Goal: Task Accomplishment & Management: Manage account settings

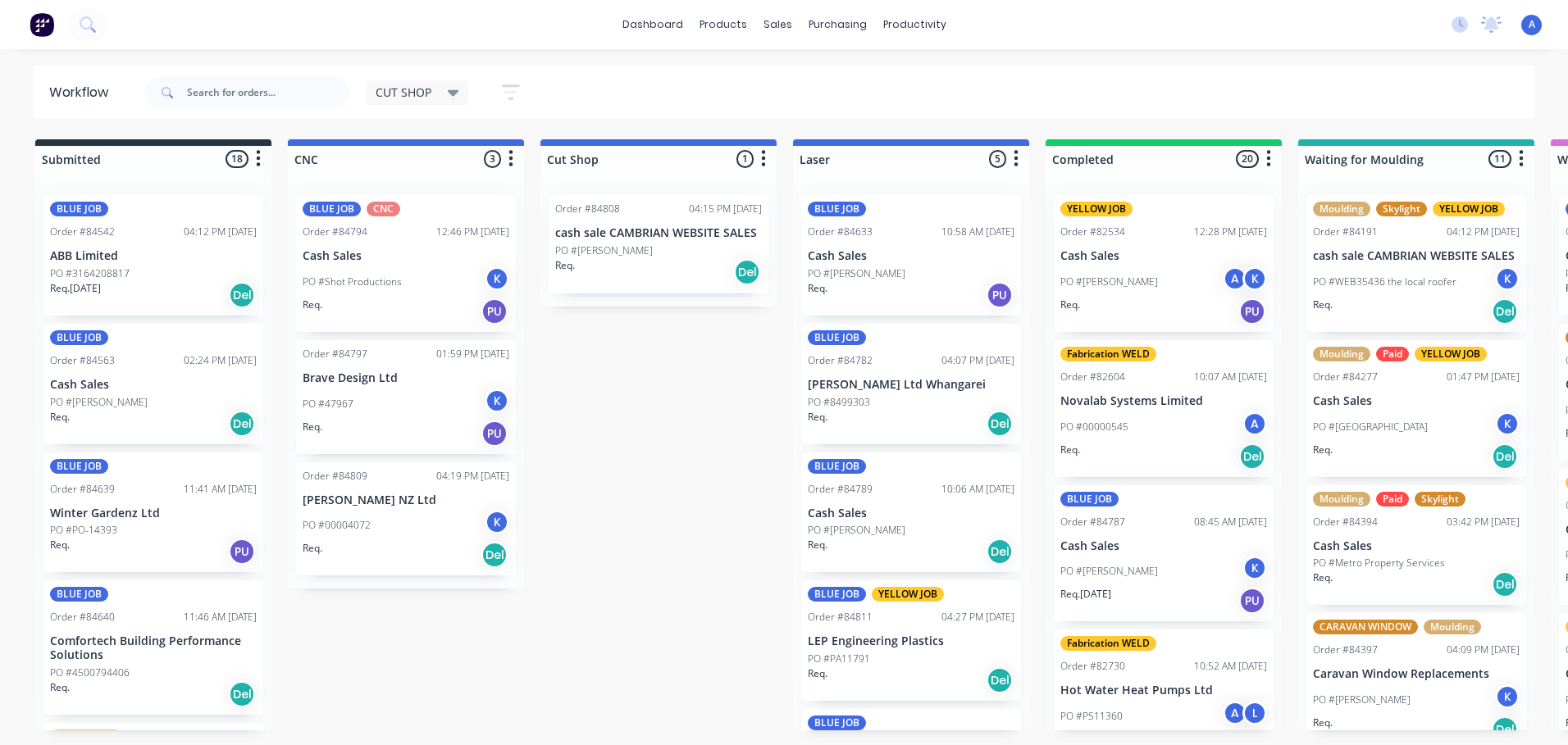
scroll to position [0, 297]
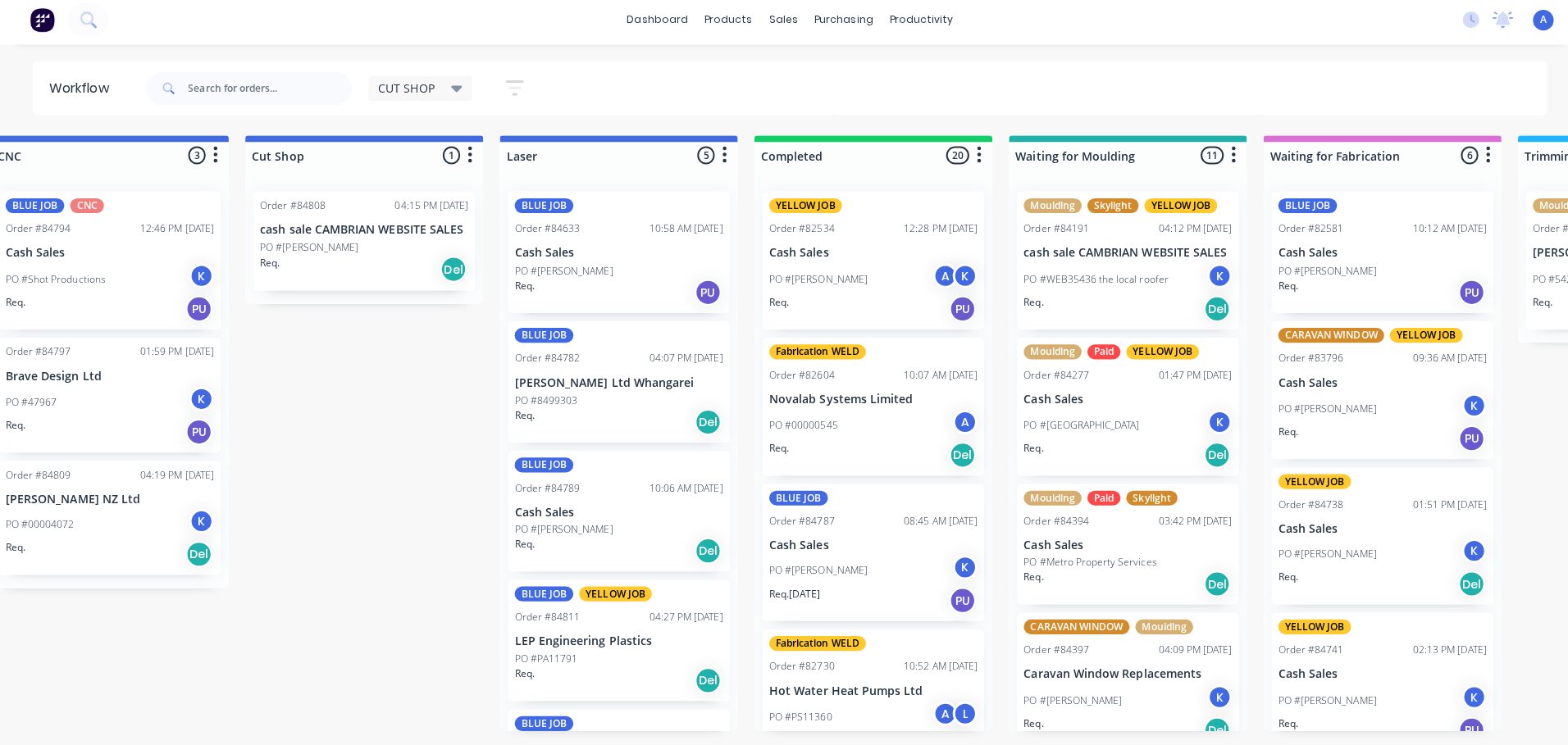
click at [338, 261] on div "Req. Del" at bounding box center [362, 273] width 207 height 28
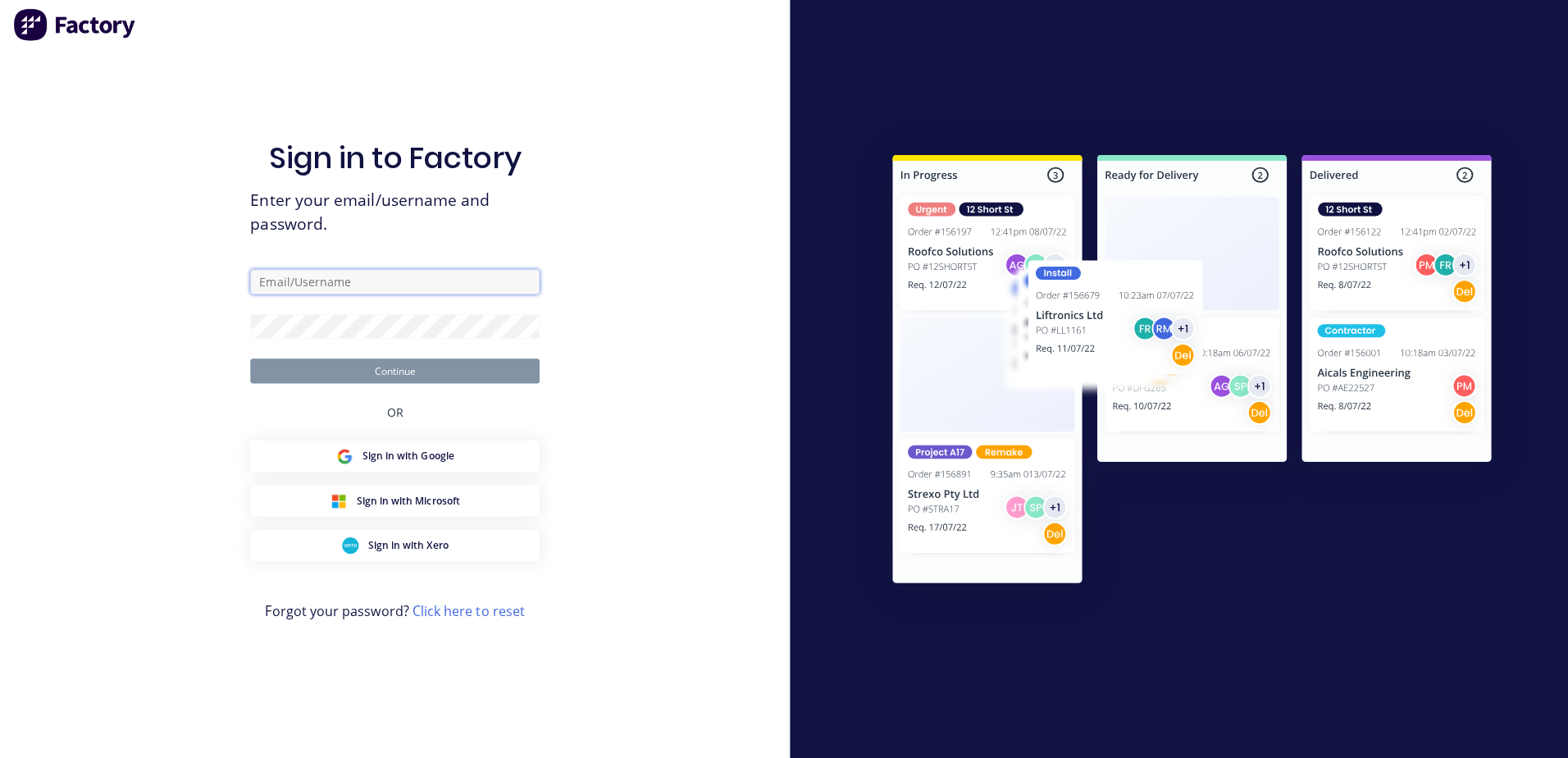
type input "[EMAIL_ADDRESS][DOMAIN_NAME]"
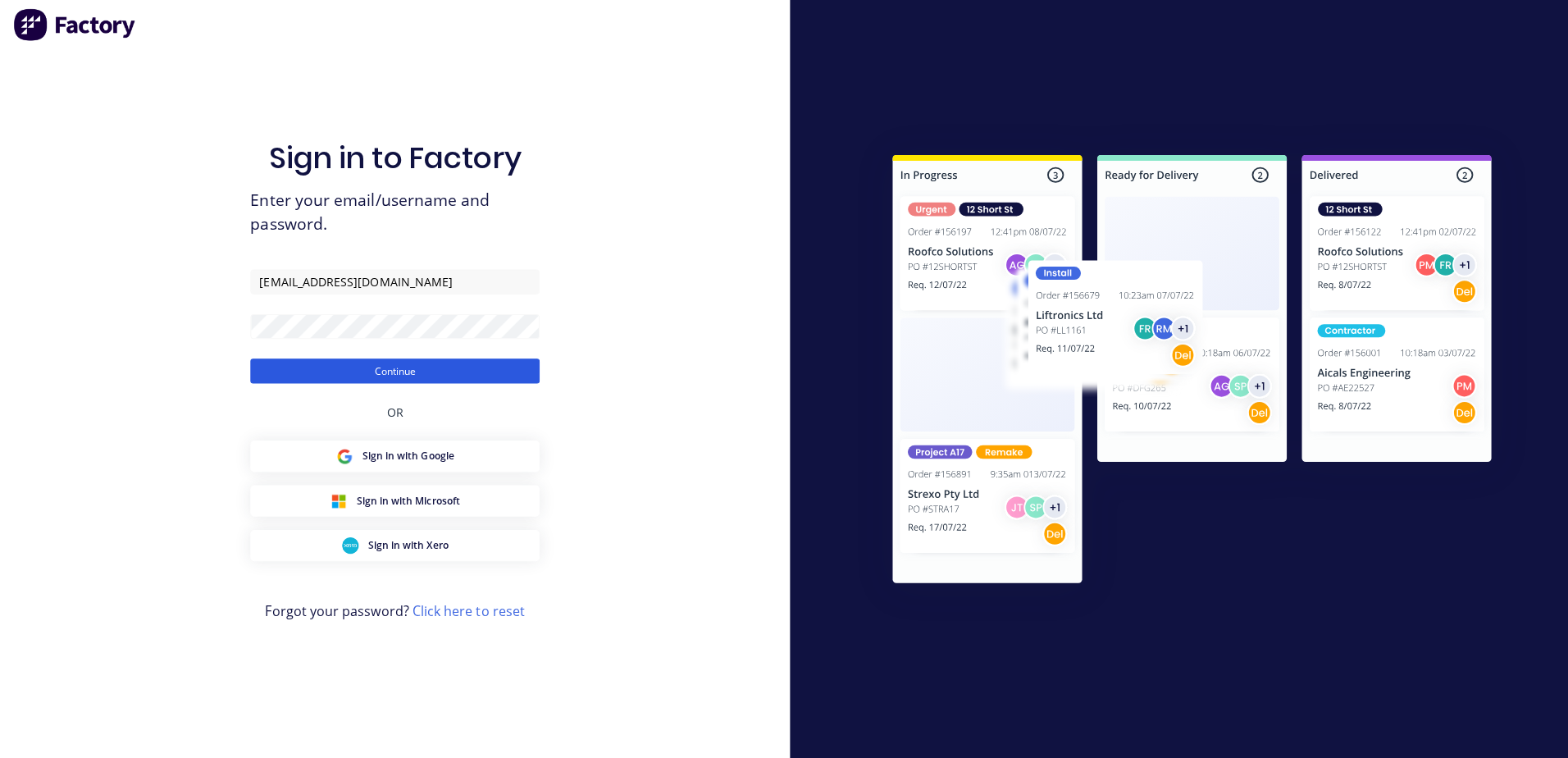
click at [450, 375] on button "Continue" at bounding box center [392, 373] width 287 height 25
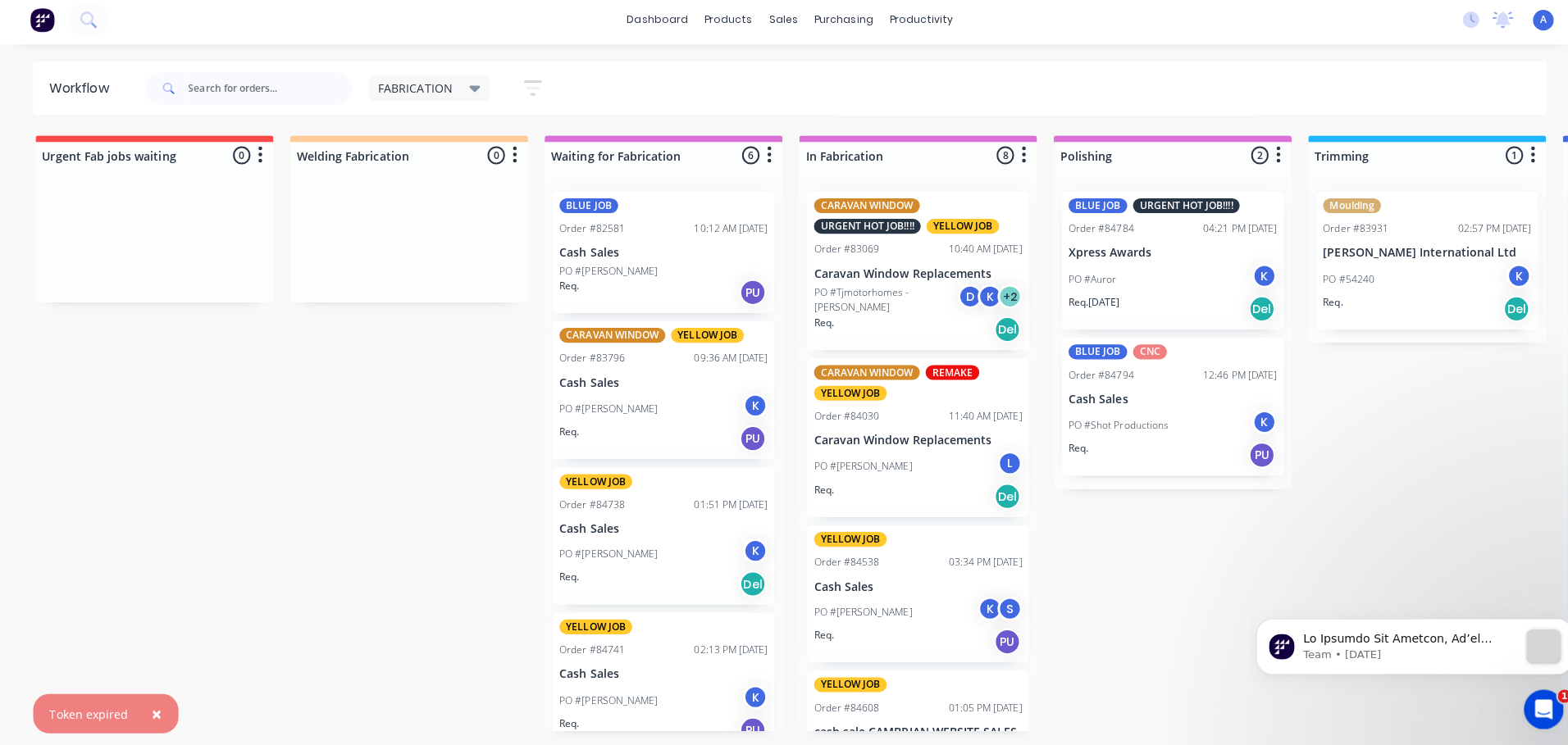
click at [447, 104] on div "FABRICATION" at bounding box center [427, 92] width 121 height 25
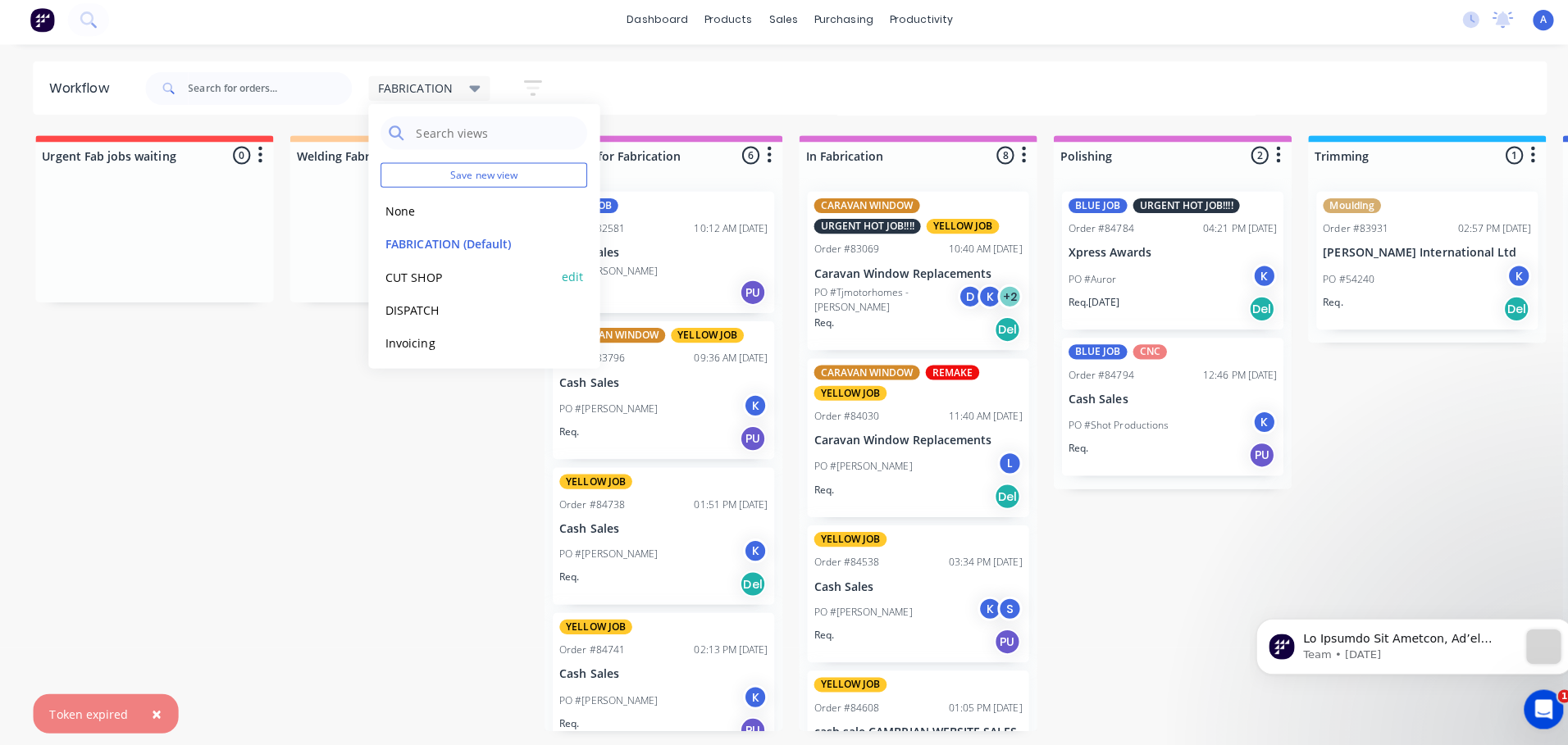
click at [439, 273] on button "CUT SHOP" at bounding box center [465, 280] width 175 height 18
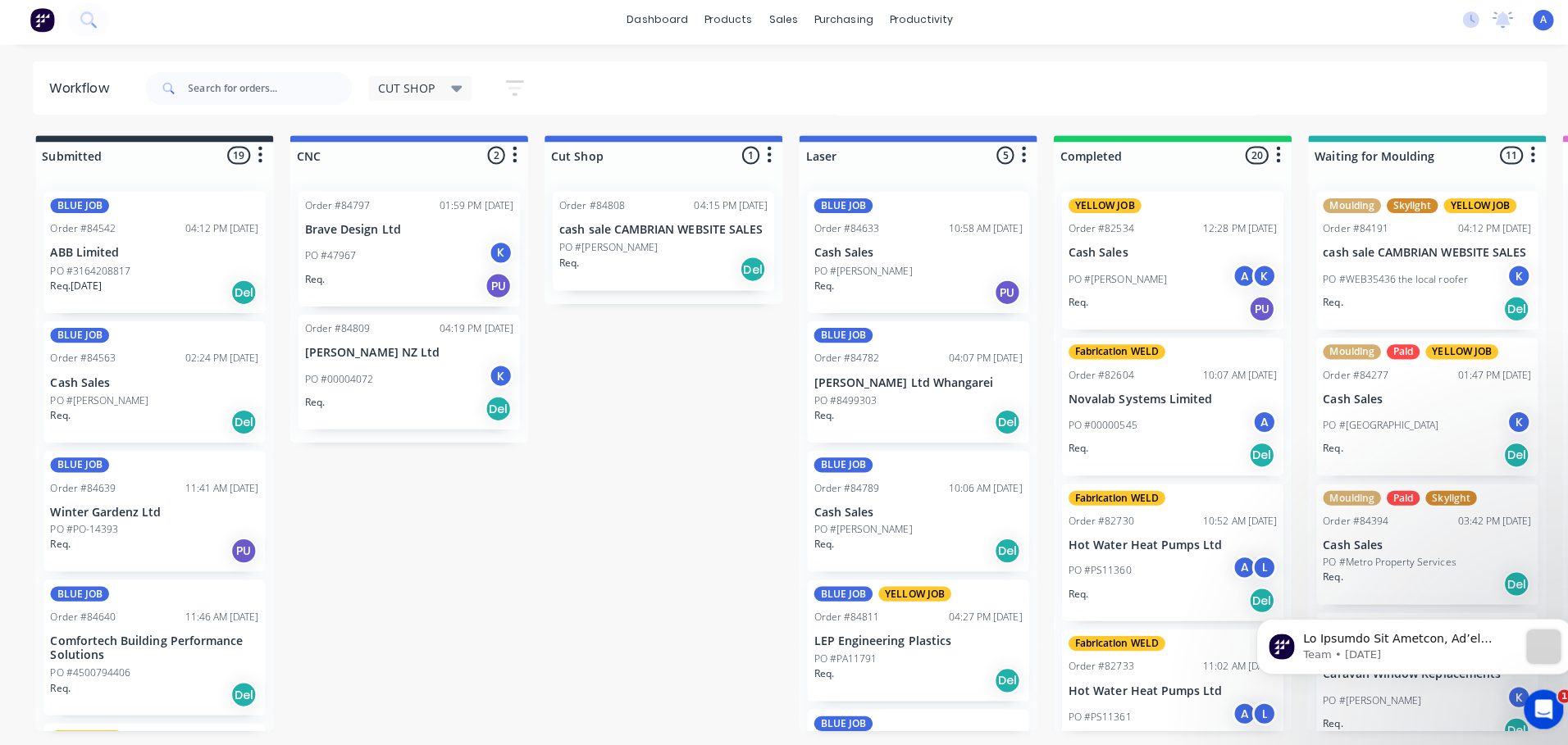
click at [623, 275] on div "Req. Del" at bounding box center [658, 273] width 207 height 28
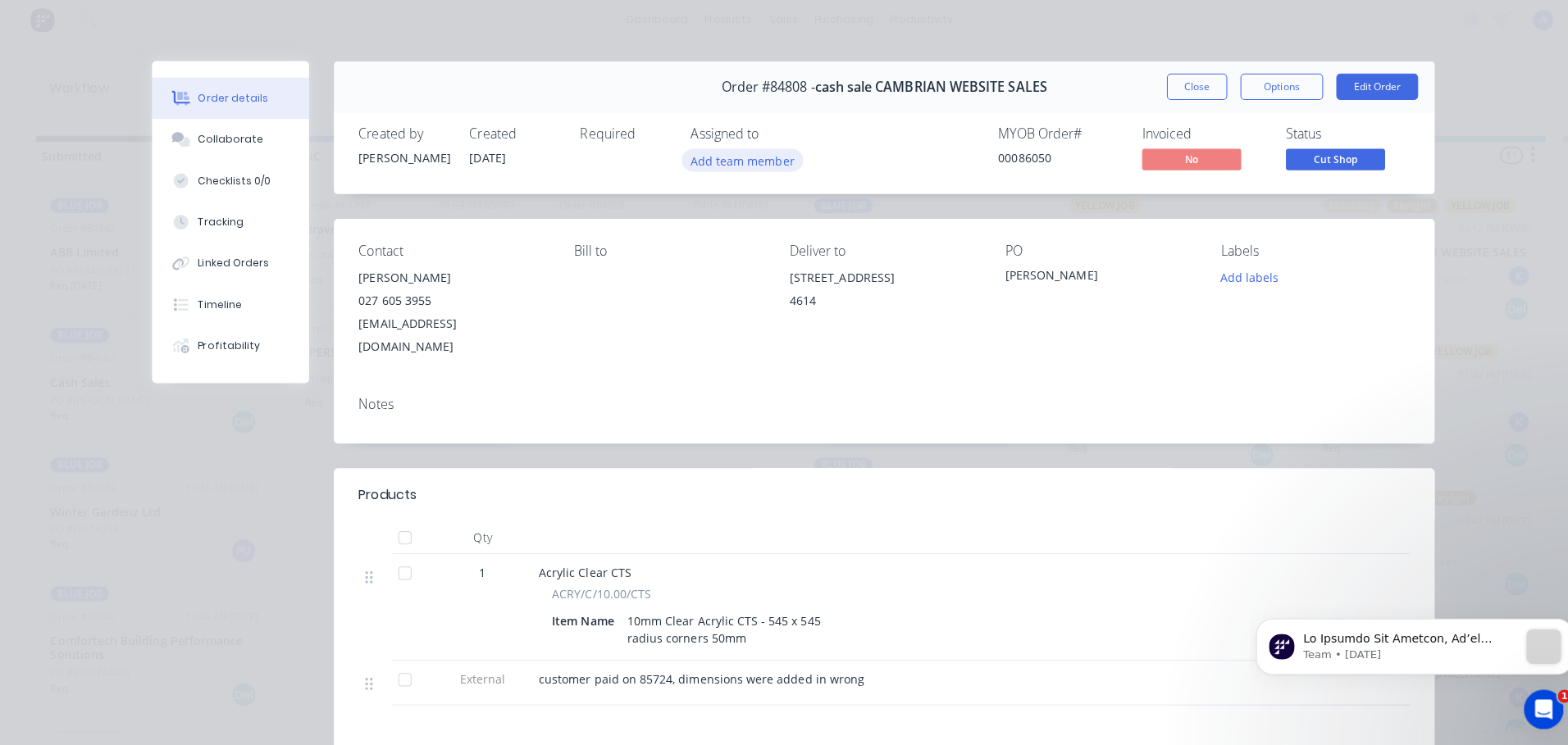
click at [717, 170] on button "Add team member" at bounding box center [736, 163] width 121 height 22
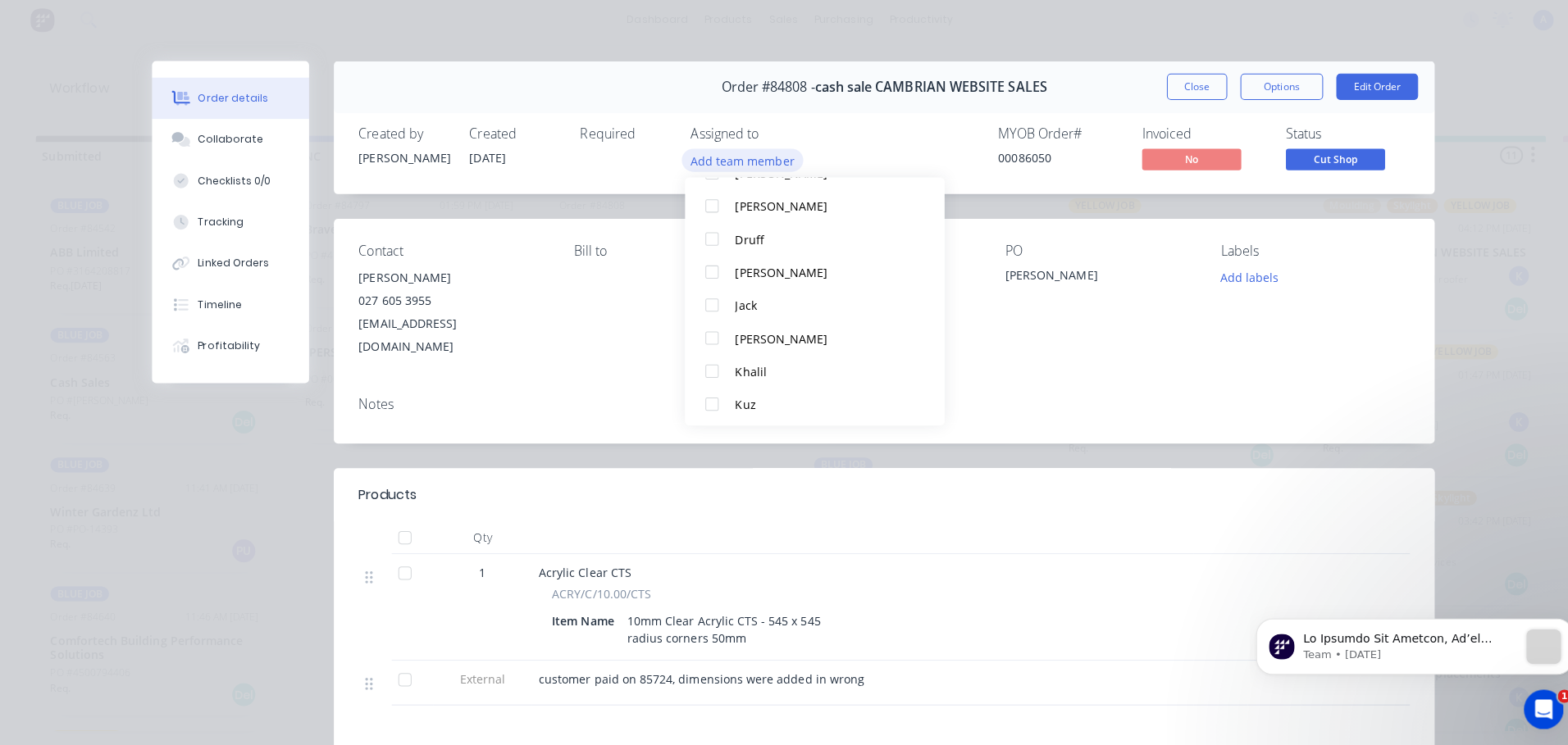
scroll to position [121, 0]
click at [767, 373] on button "Khalil" at bounding box center [809, 363] width 258 height 33
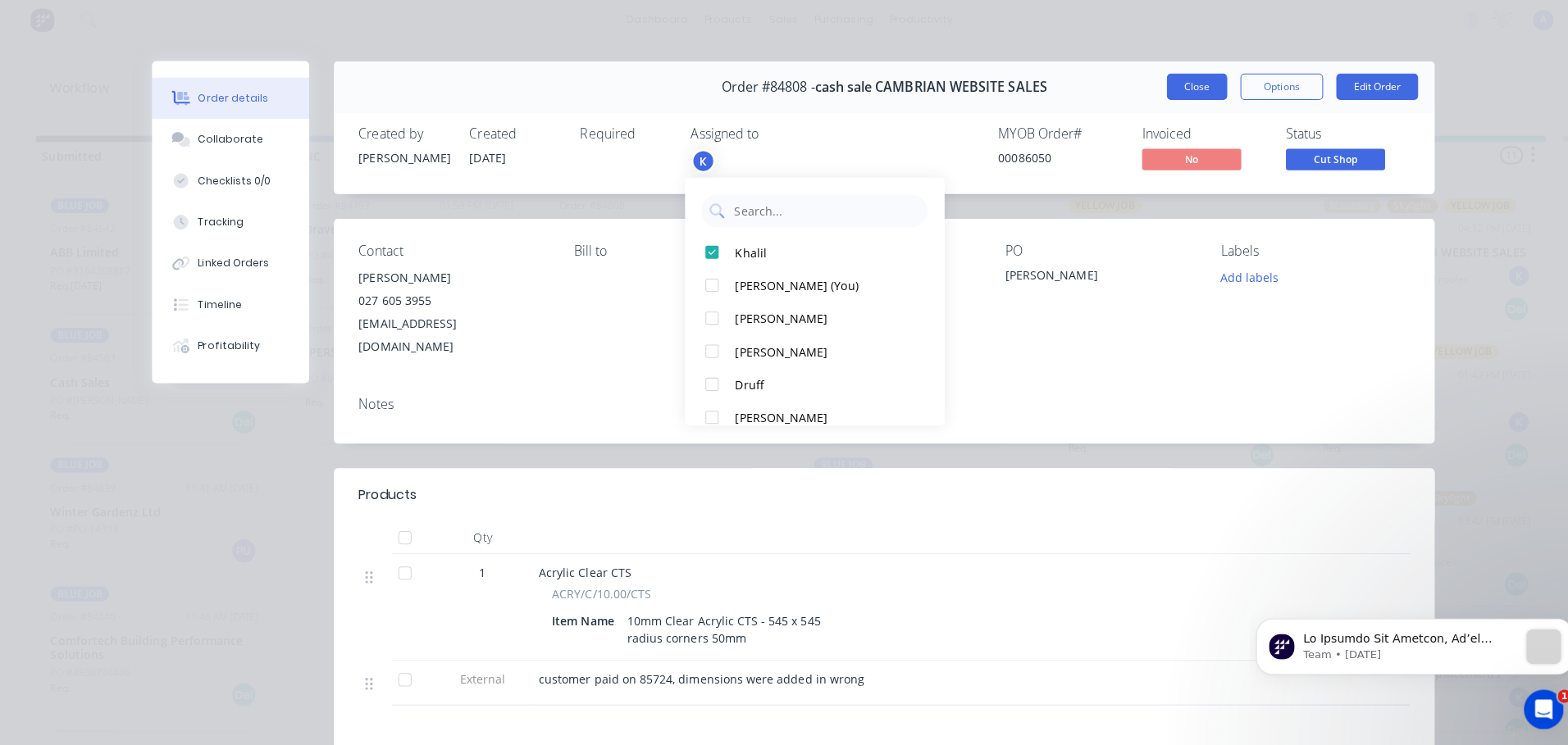
click at [1181, 92] on button "Close" at bounding box center [1188, 91] width 60 height 26
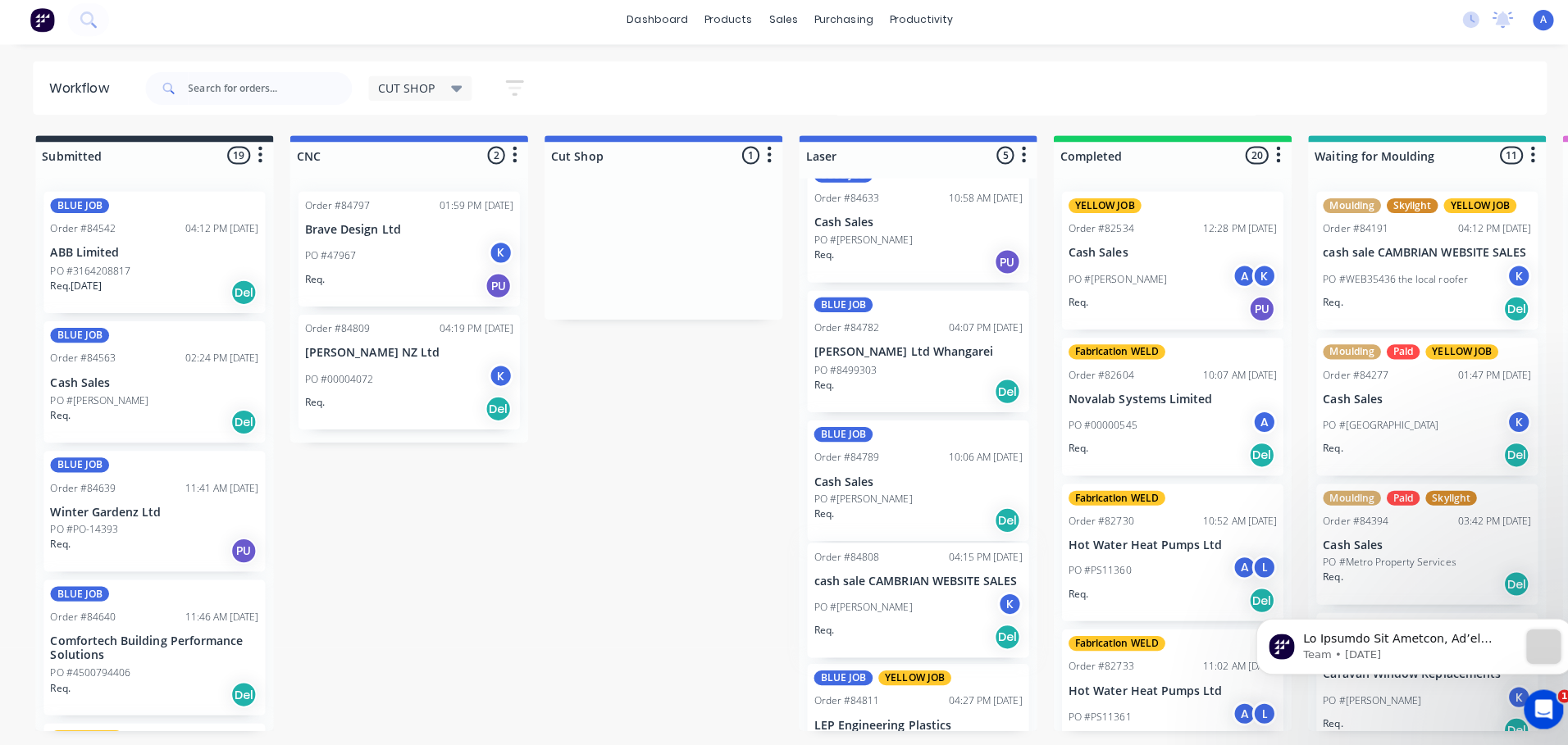
scroll to position [37, 0]
click at [906, 516] on div "Req. Del" at bounding box center [911, 515] width 207 height 28
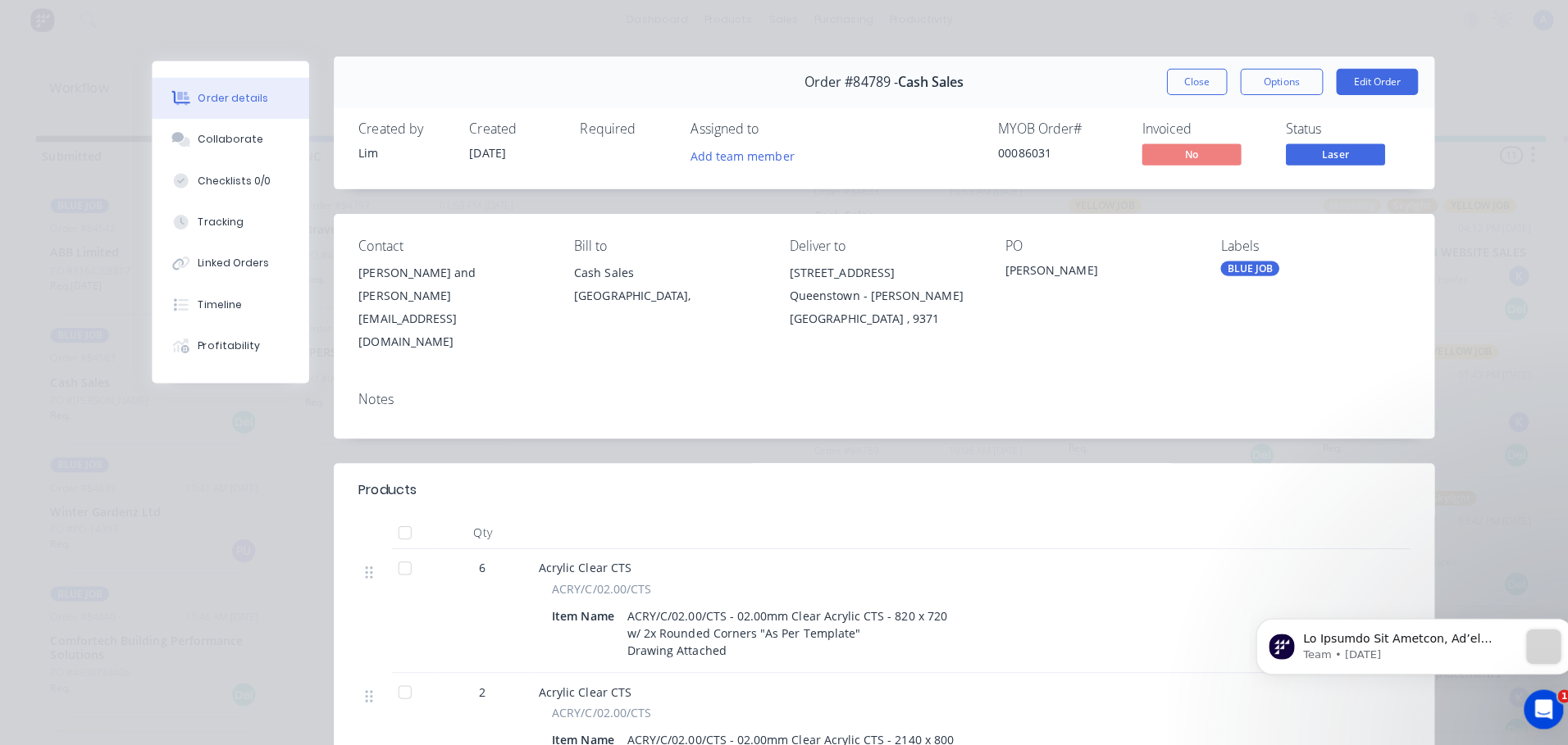
scroll to position [0, 0]
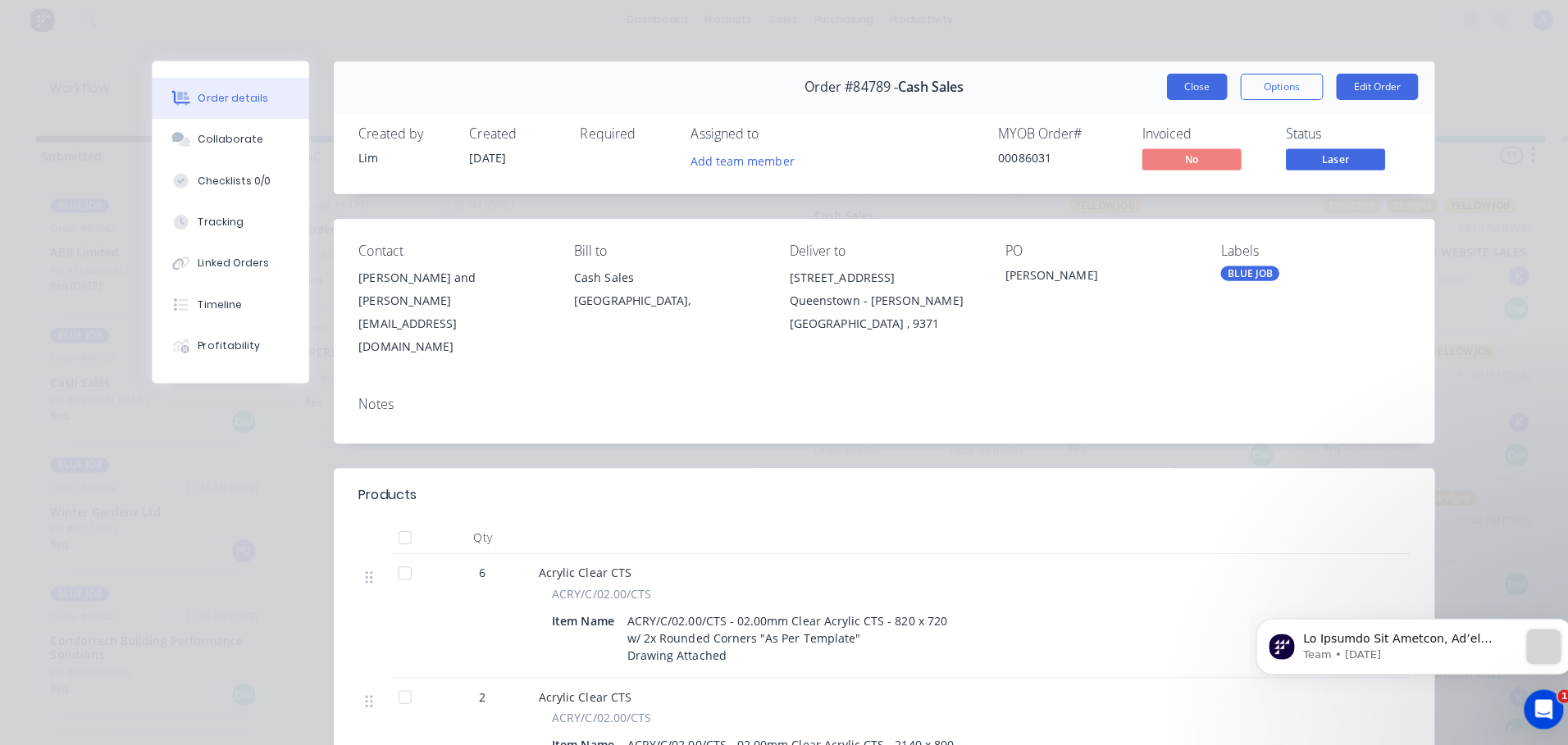
click at [1184, 97] on button "Close" at bounding box center [1188, 91] width 60 height 26
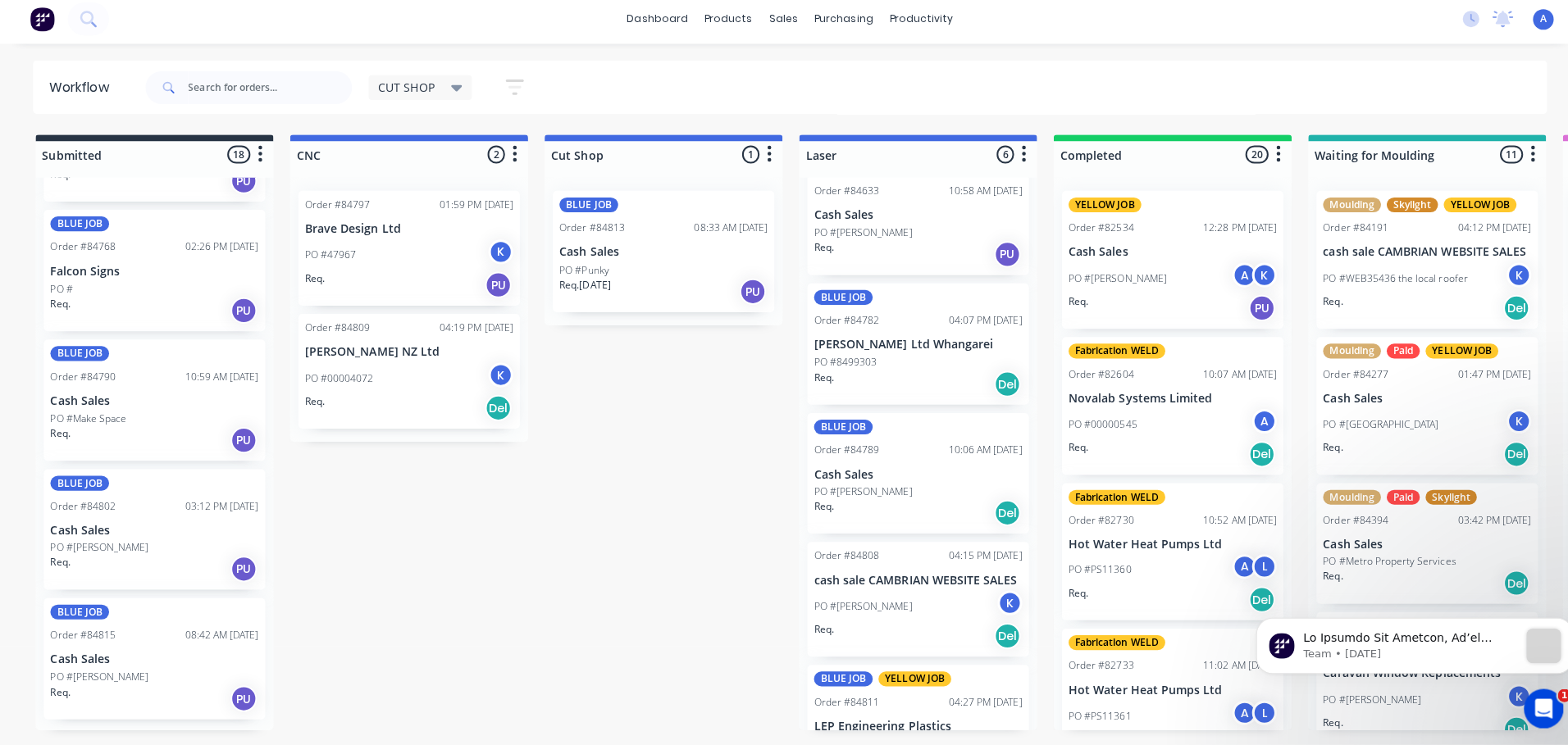
scroll to position [1785, 0]
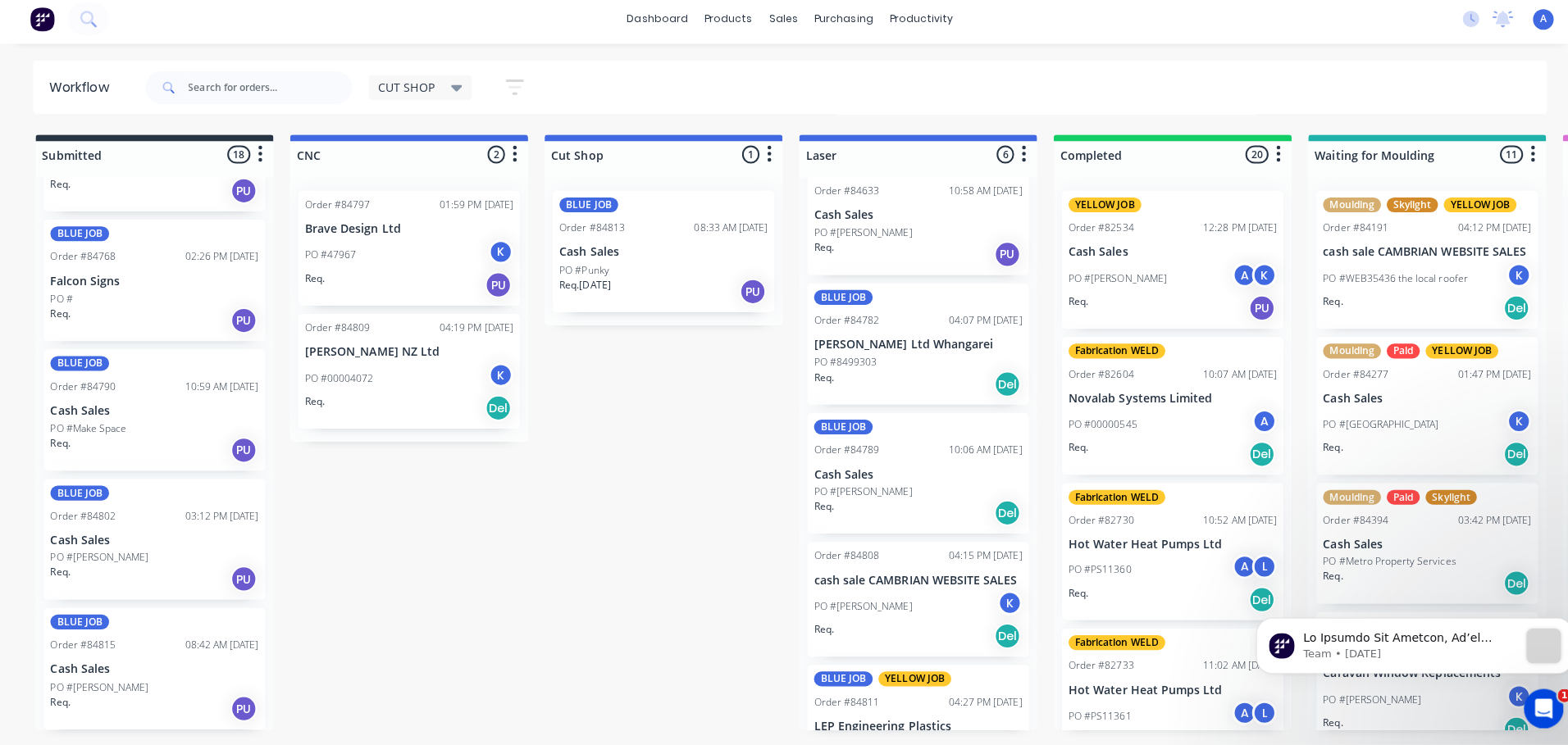
click at [158, 537] on p "Cash Sales" at bounding box center [153, 543] width 207 height 14
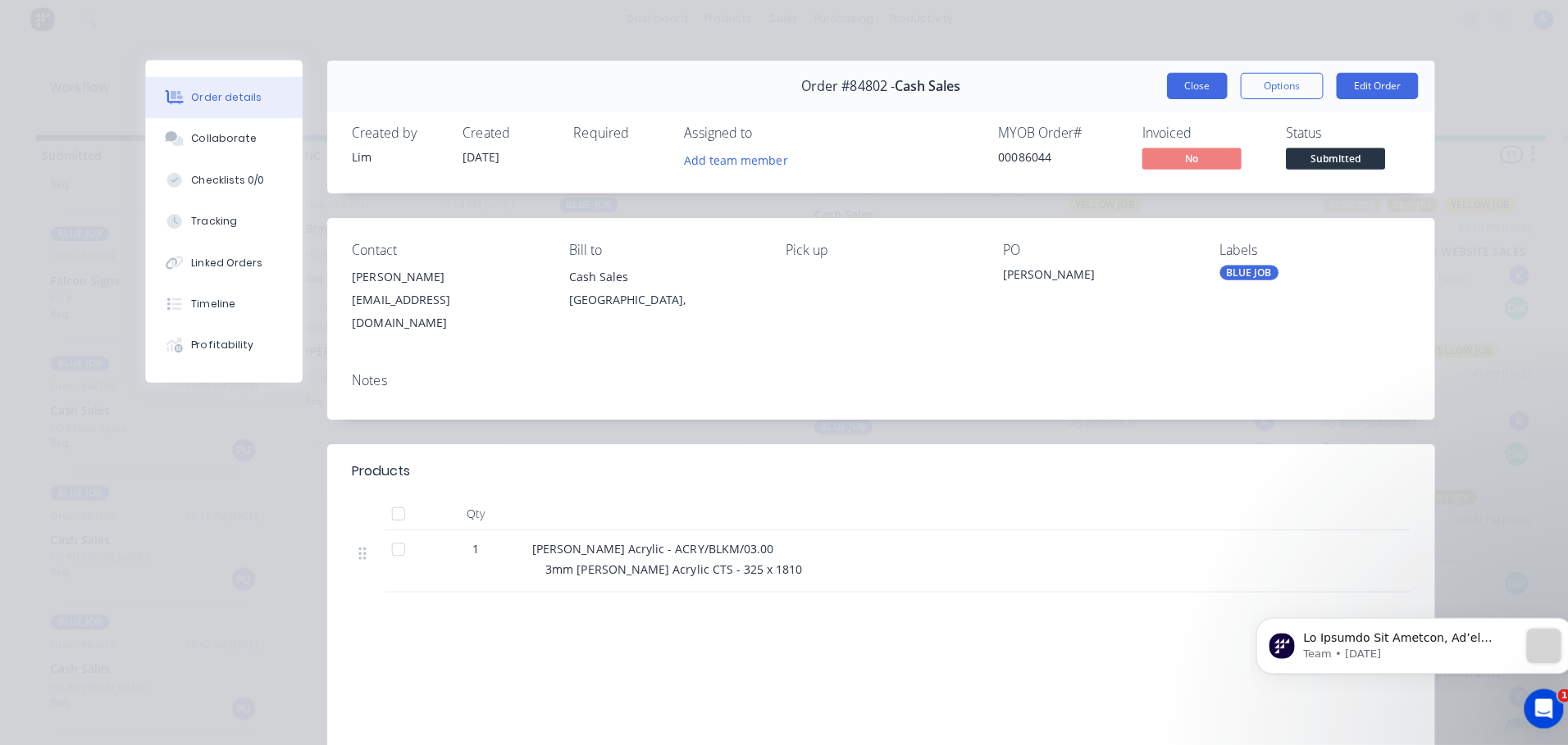
click at [1176, 99] on button "Close" at bounding box center [1188, 91] width 60 height 26
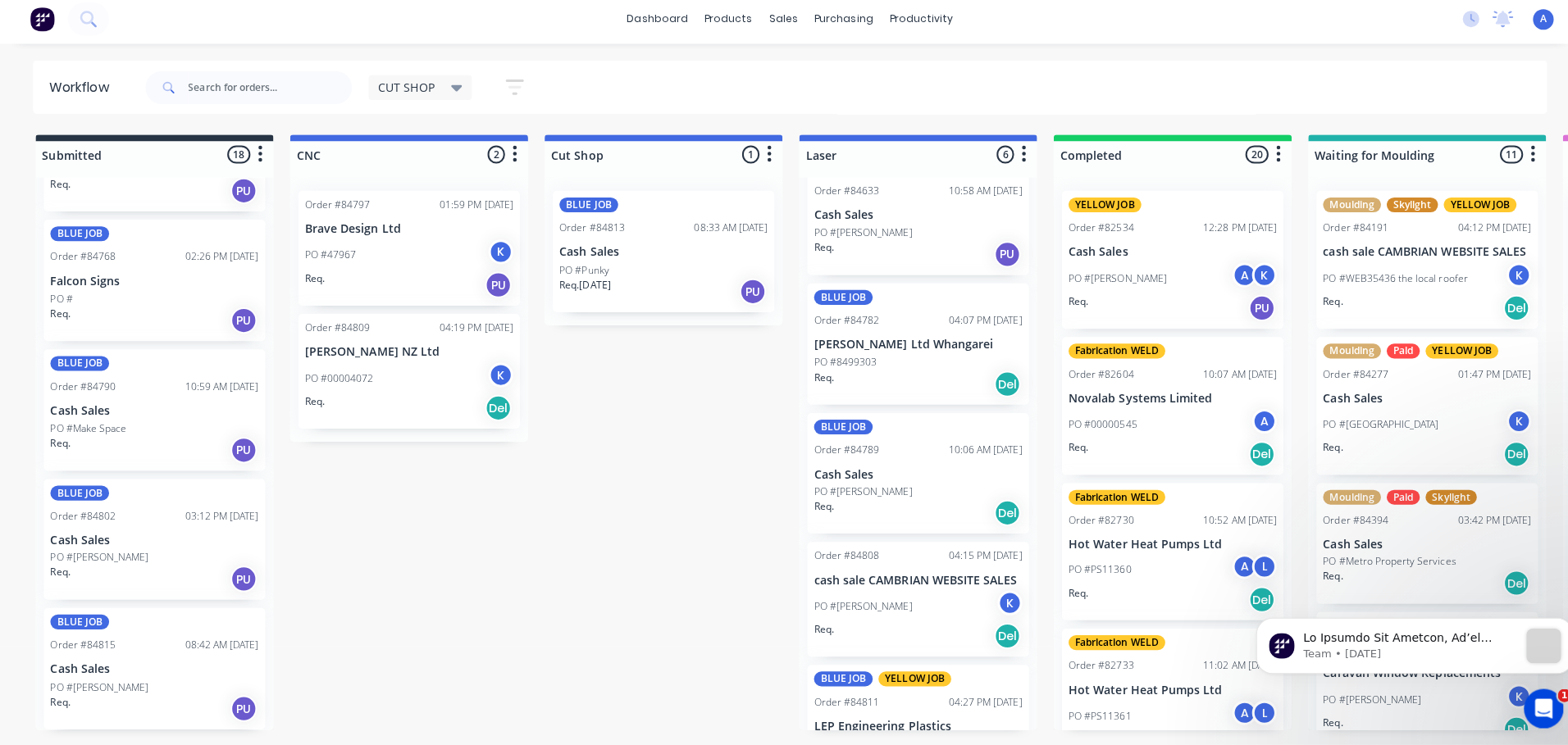
click at [670, 279] on div "PO #Punky" at bounding box center [658, 274] width 207 height 15
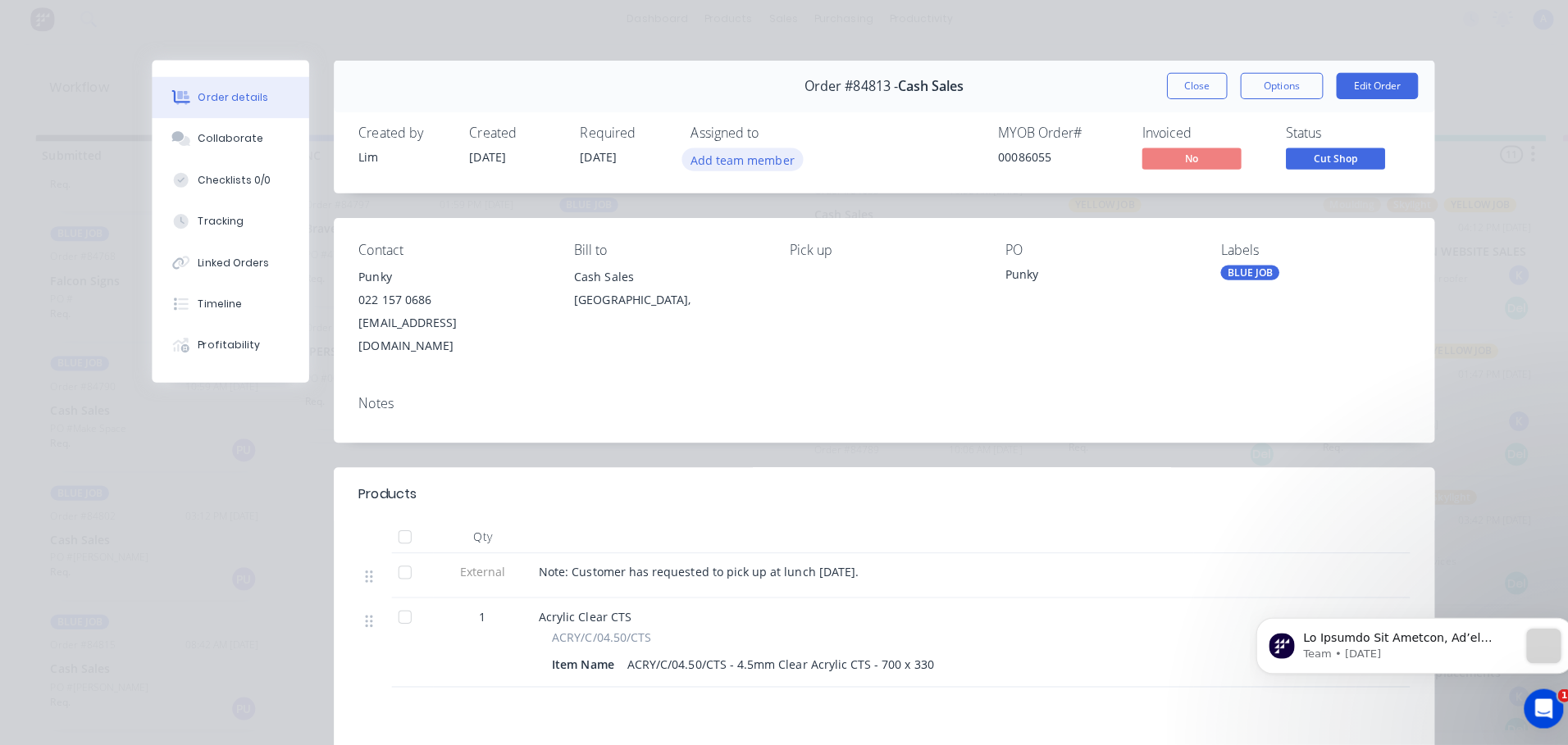
click at [743, 169] on button "Add team member" at bounding box center [736, 163] width 121 height 22
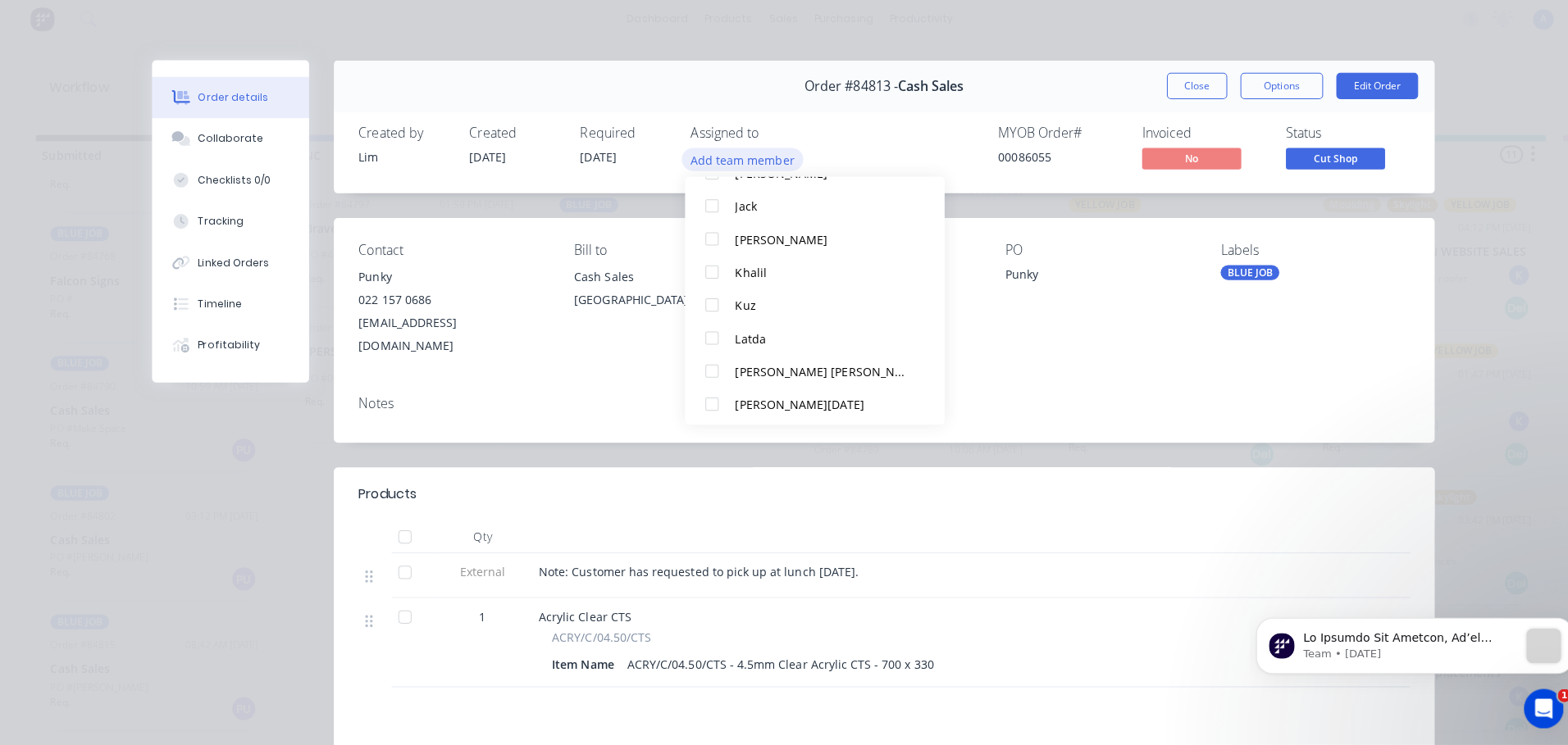
scroll to position [212, 0]
click at [778, 275] on div "Khalil" at bounding box center [816, 273] width 173 height 18
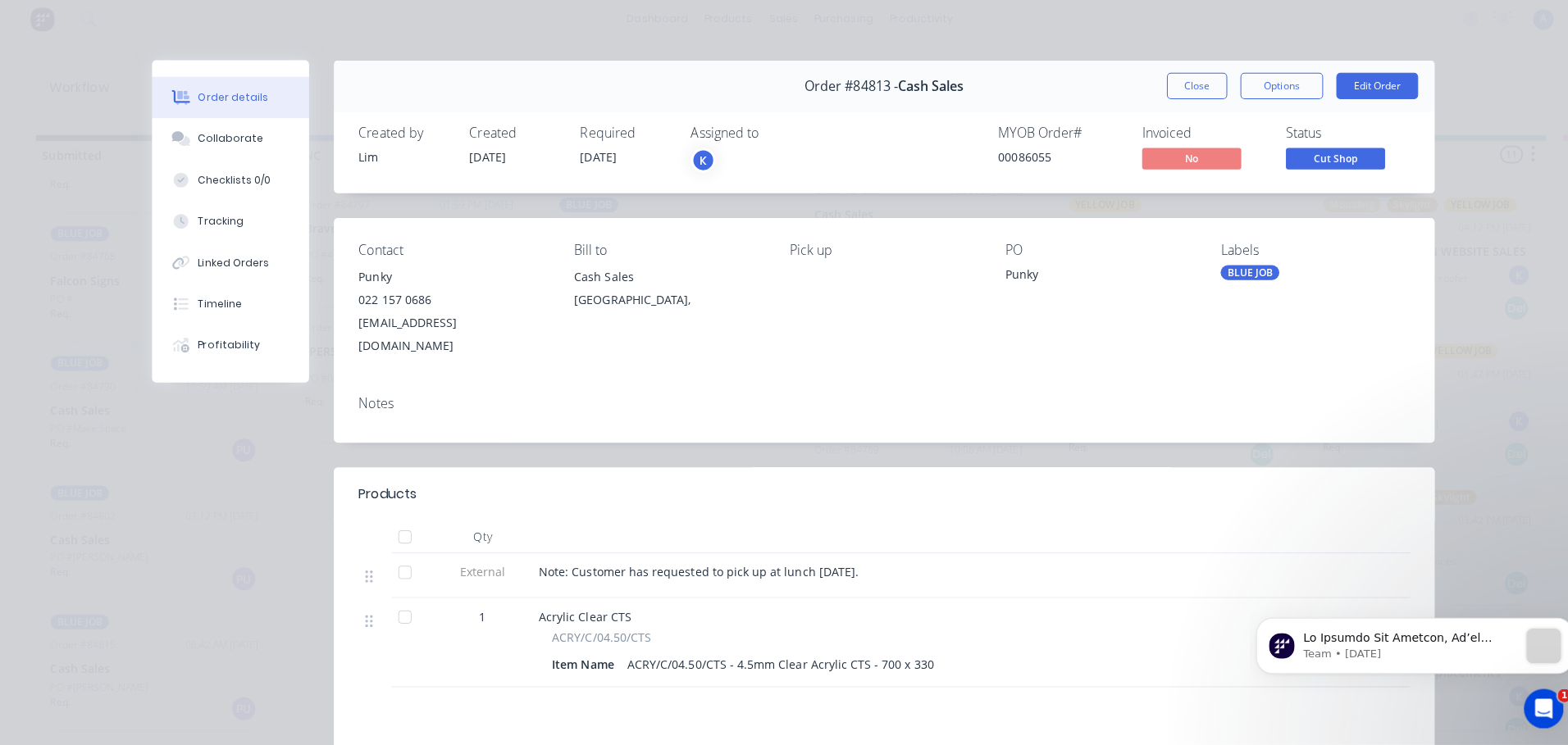
click at [1195, 123] on div "Created by [PERSON_NAME] Created [DATE] Required [DATE] Assigned to K MYOB Orde…" at bounding box center [877, 154] width 1092 height 87
click at [1192, 86] on button "Close" at bounding box center [1188, 91] width 60 height 26
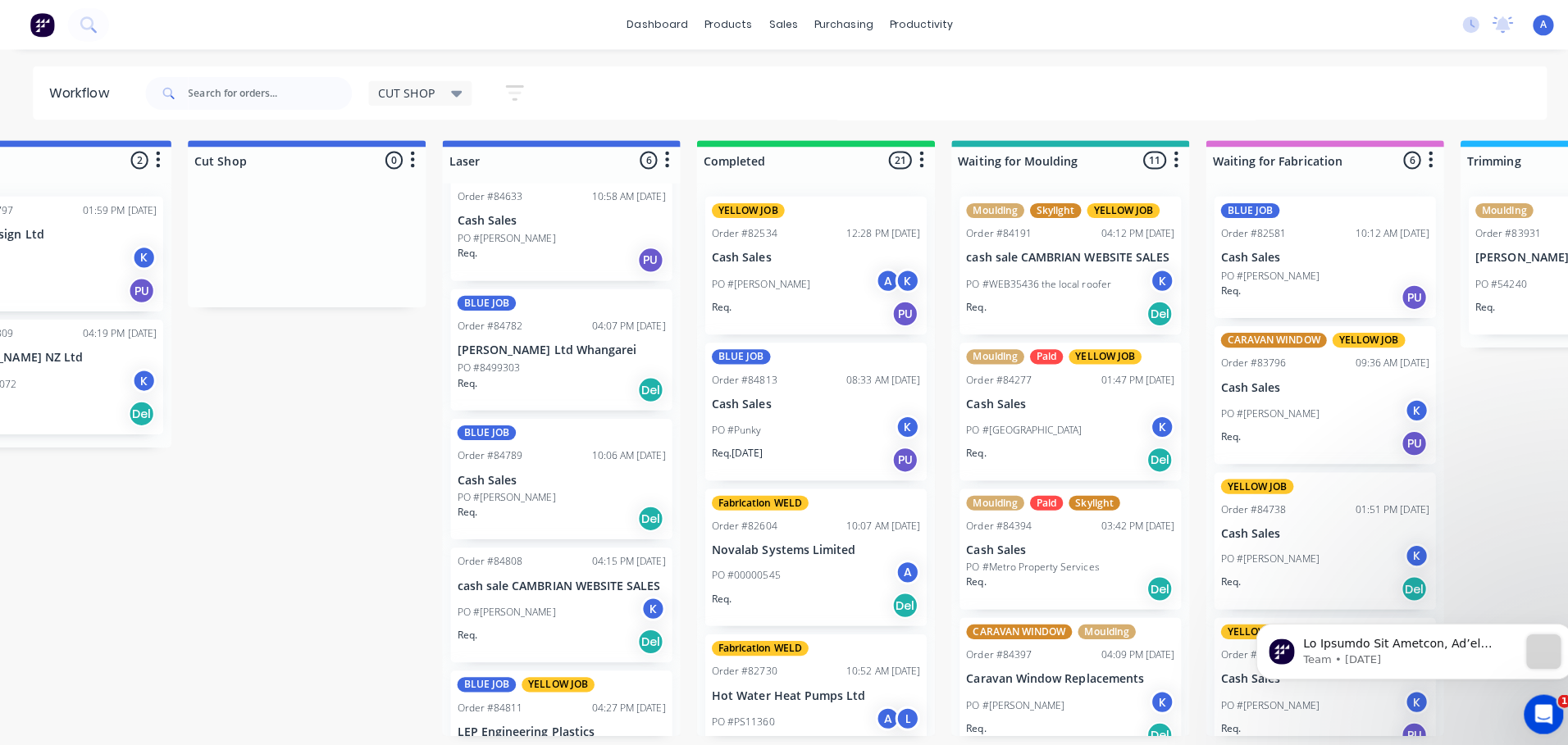
scroll to position [0, 346]
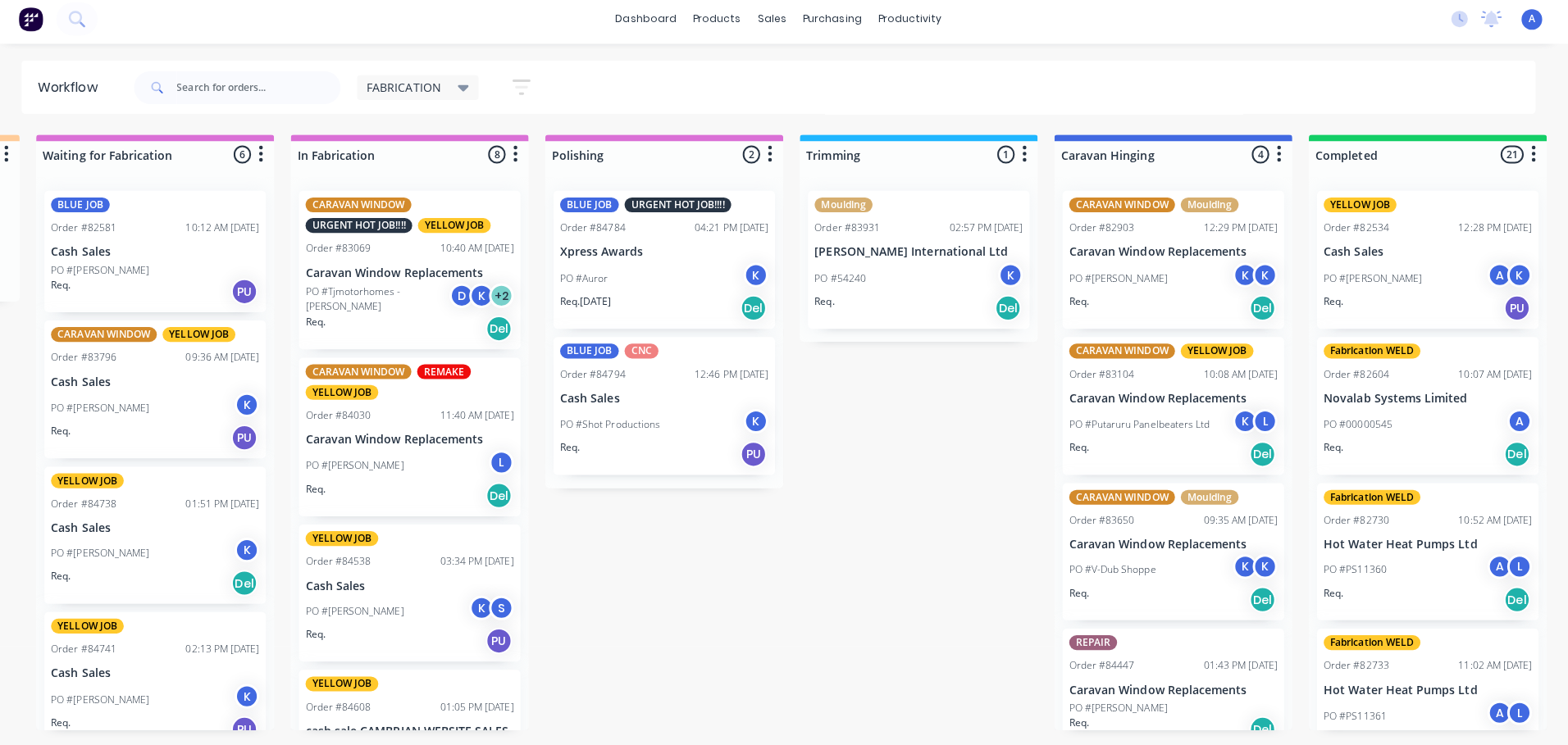
scroll to position [0, 495]
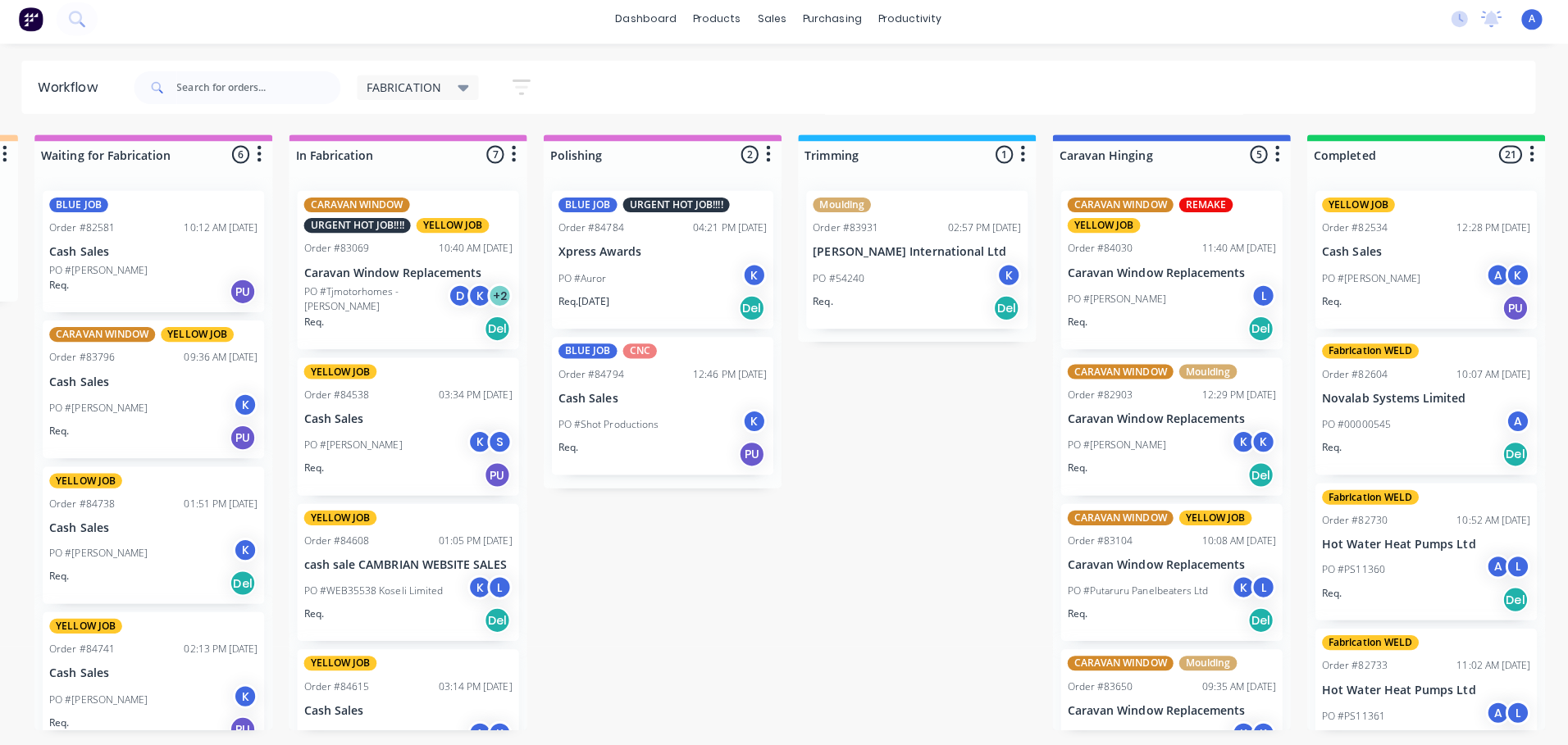
click at [481, 443] on div "K" at bounding box center [488, 444] width 25 height 25
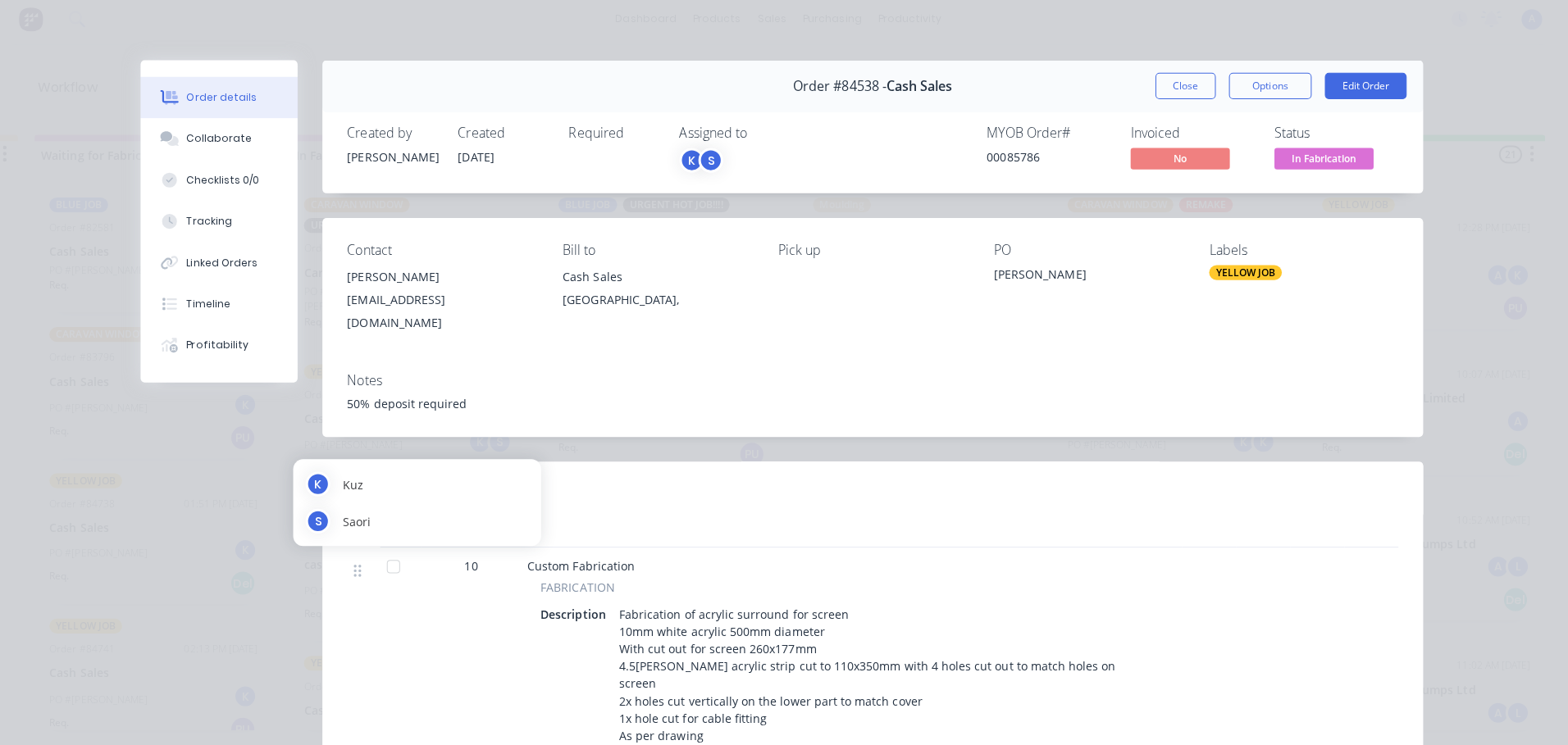
click at [1326, 166] on span "In Fabrication" at bounding box center [1325, 162] width 99 height 20
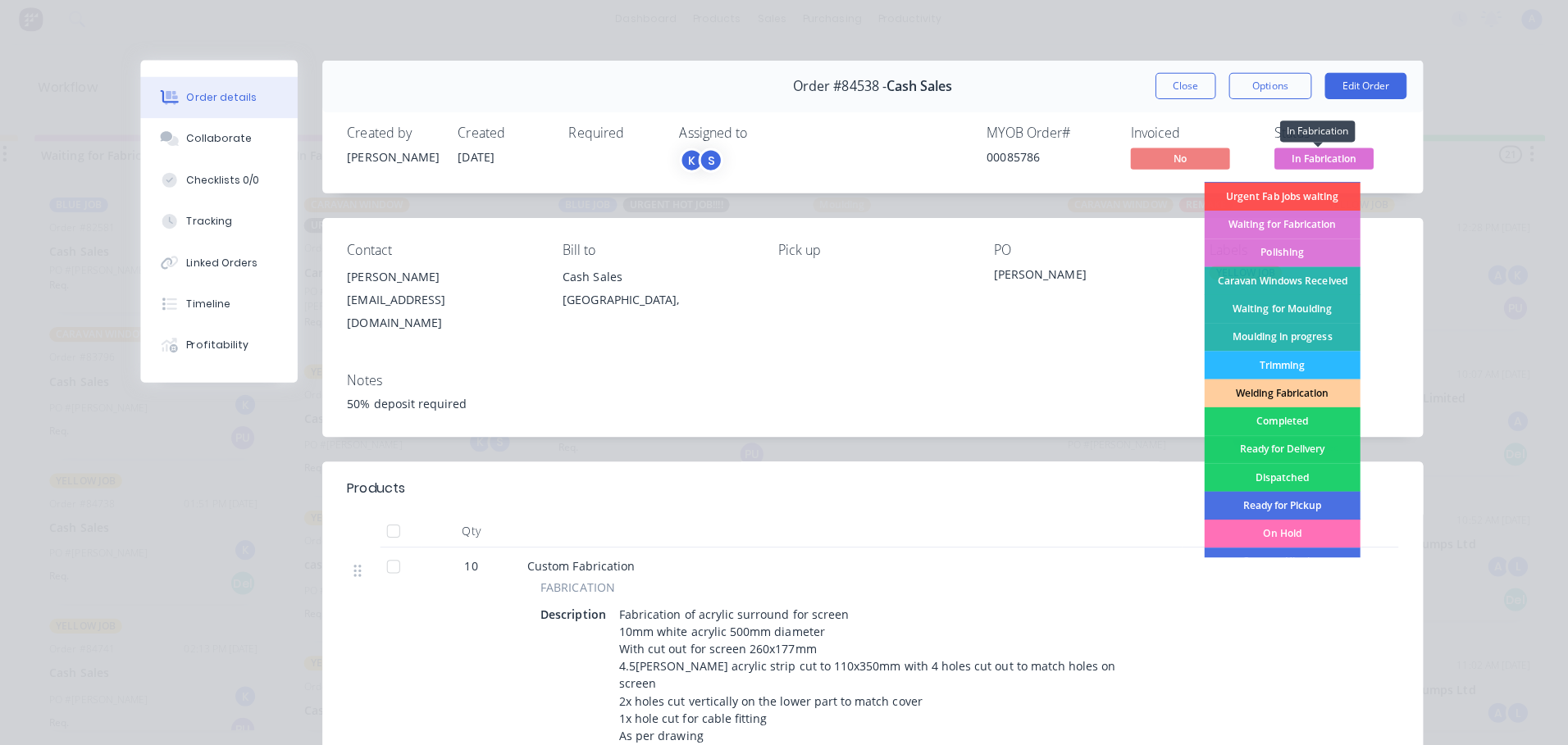
scroll to position [183, 0]
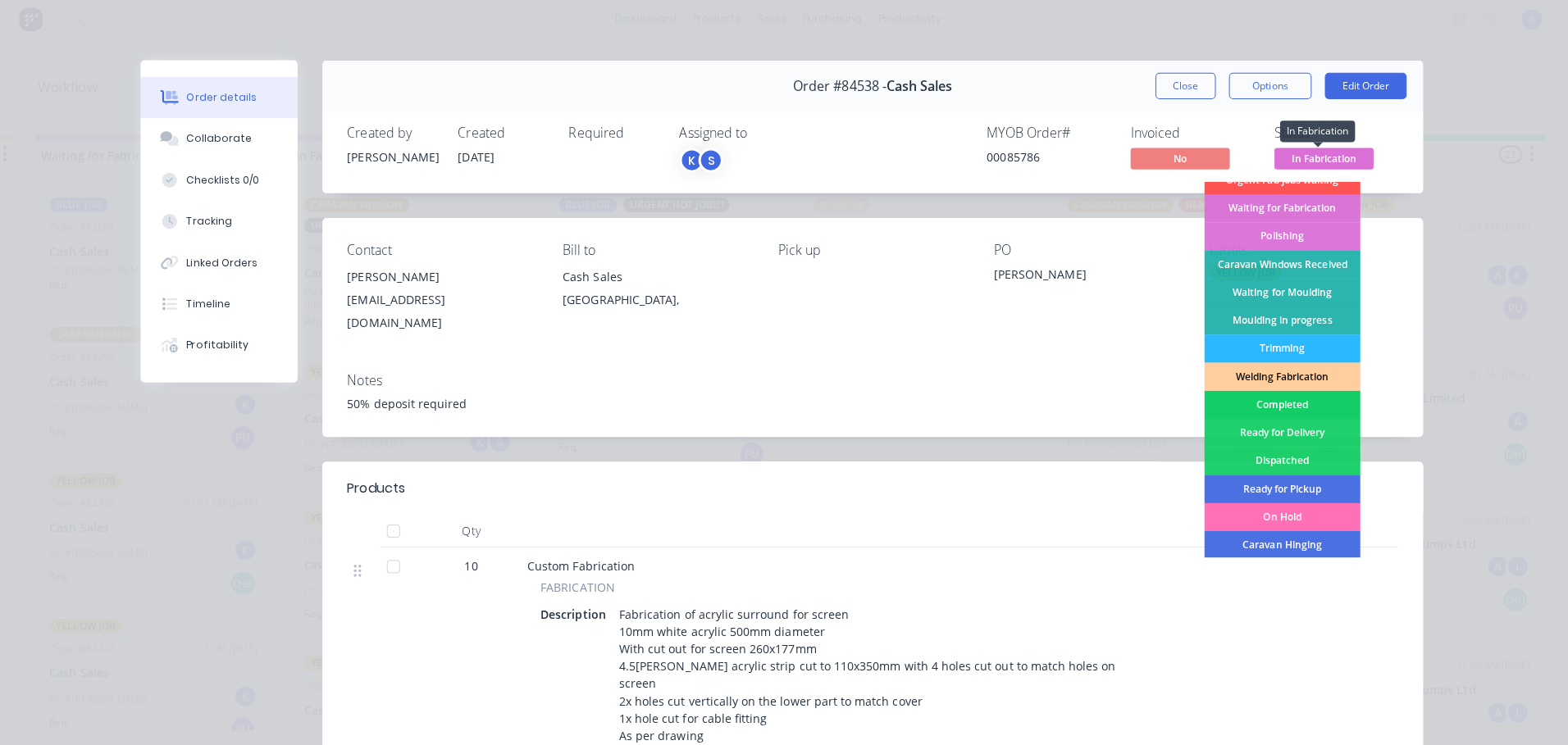
click at [1292, 407] on div "Completed" at bounding box center [1284, 407] width 155 height 28
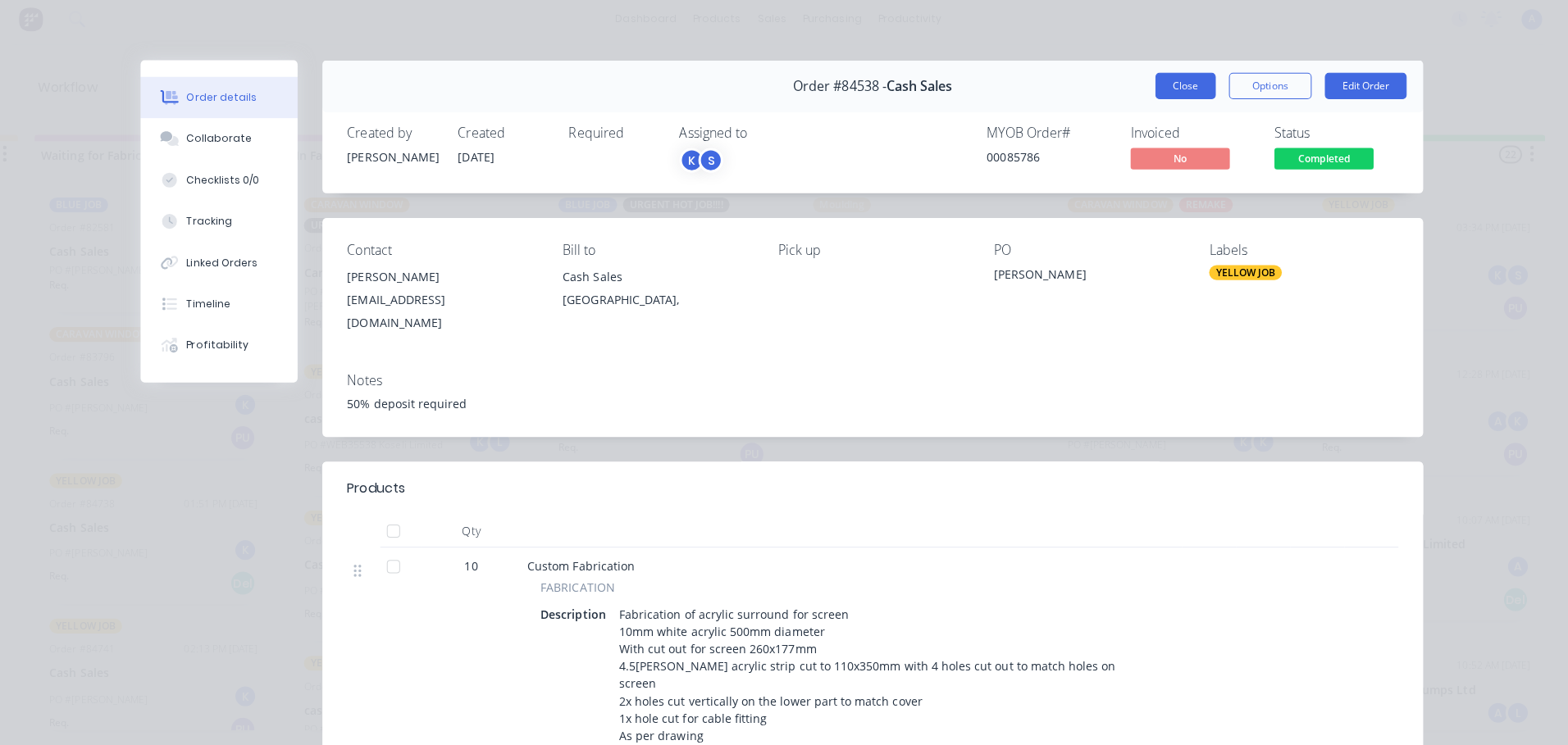
click at [1175, 84] on button "Close" at bounding box center [1188, 91] width 60 height 26
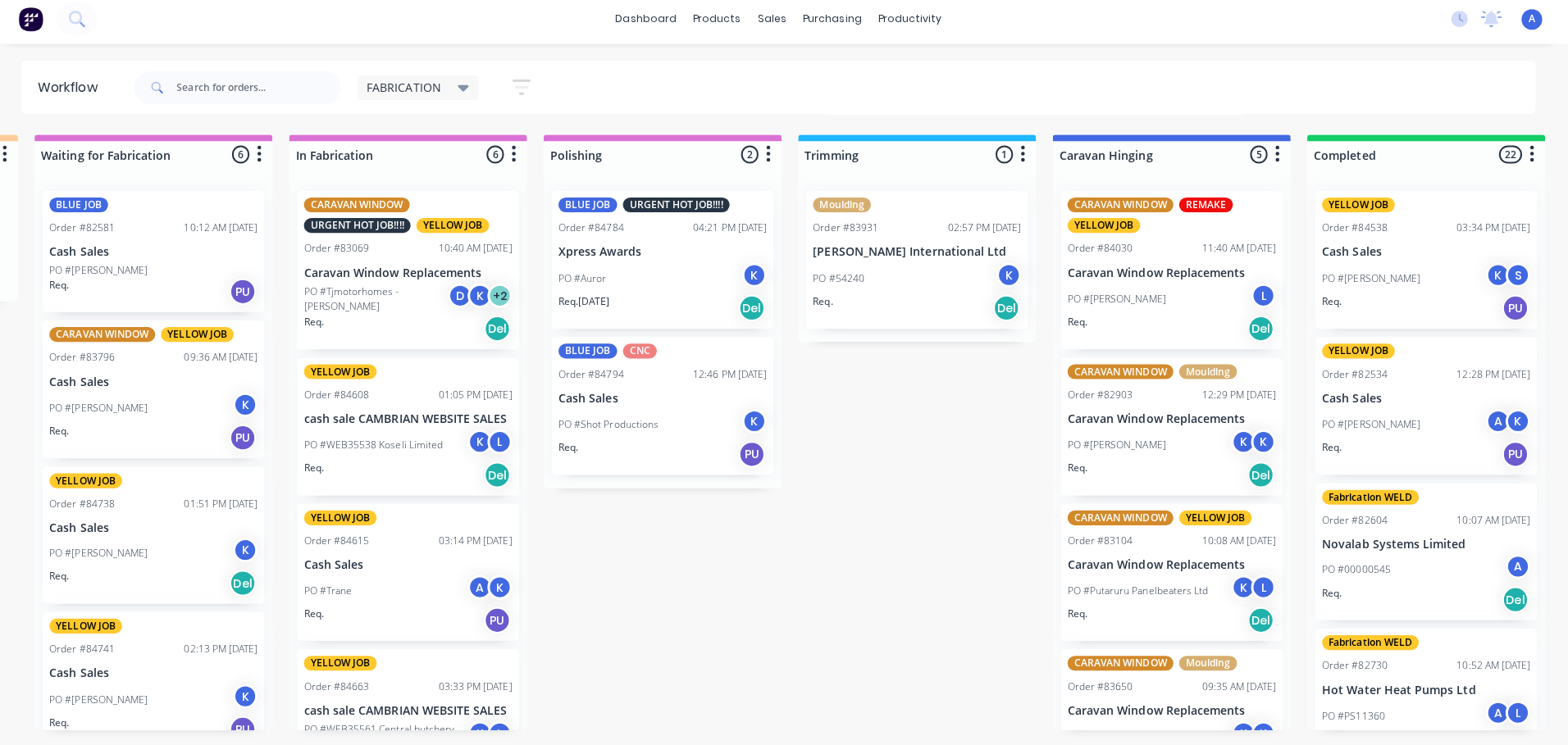
click at [469, 92] on icon at bounding box center [471, 93] width 11 height 6
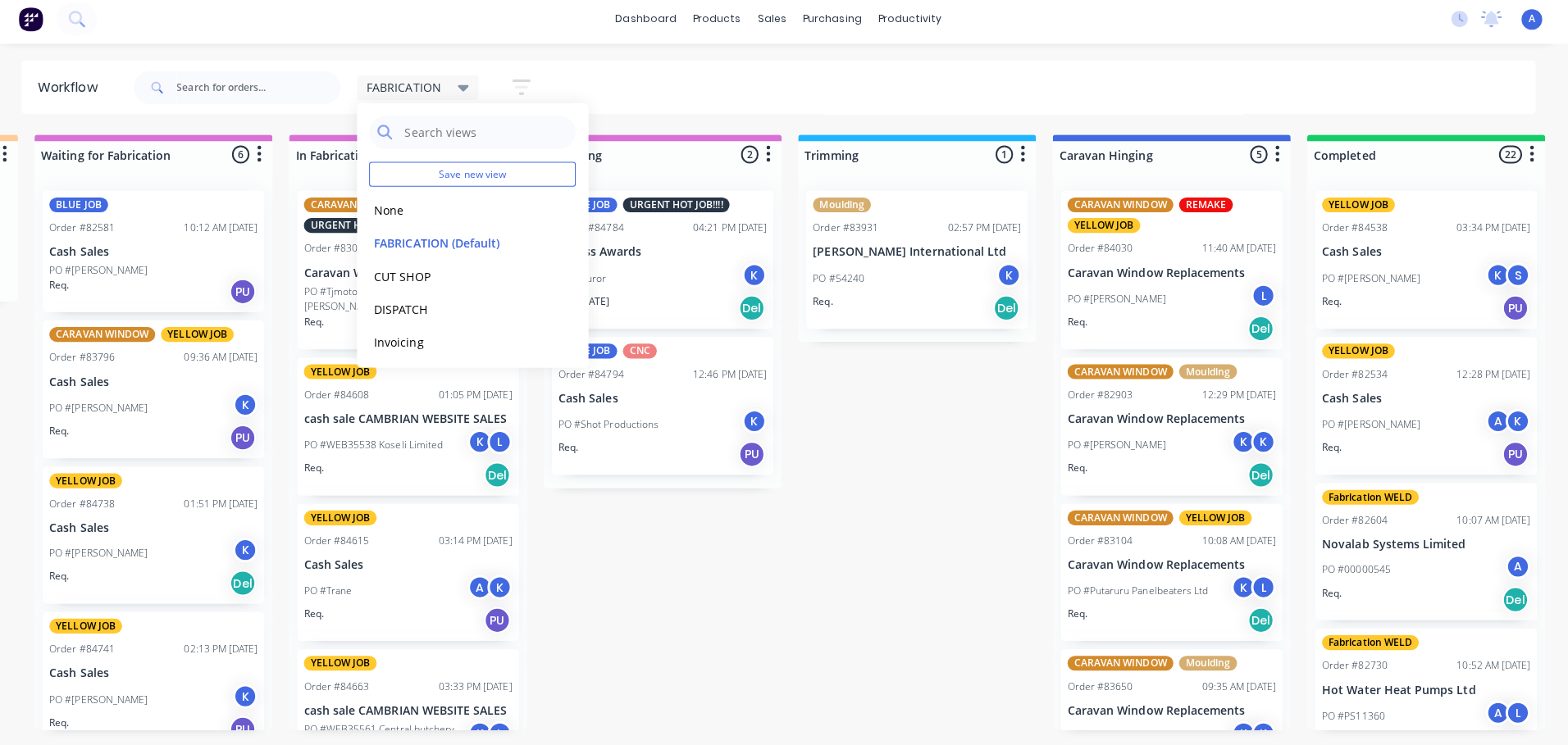
scroll to position [36, 0]
click at [423, 335] on button "MOULDING" at bounding box center [465, 341] width 175 height 18
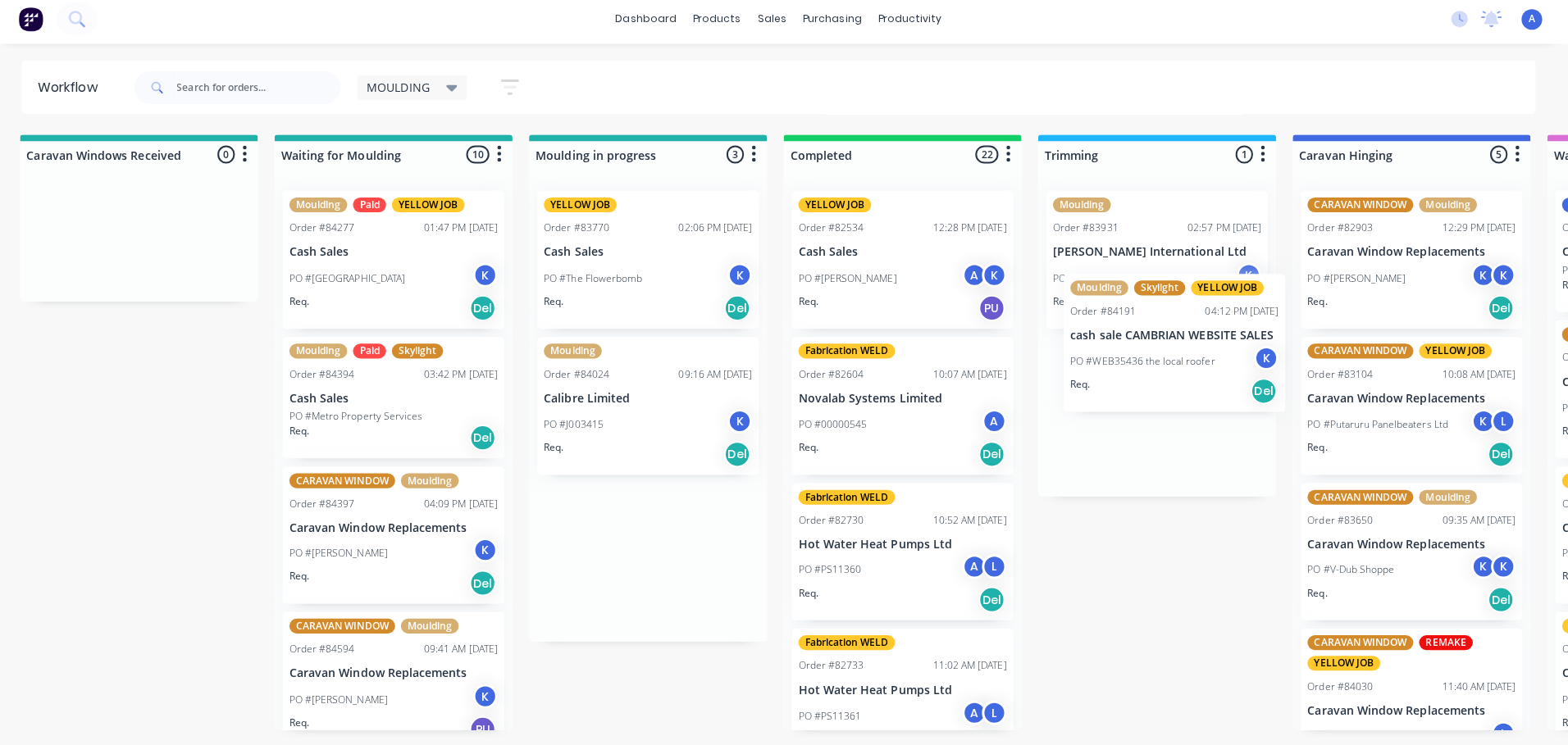
scroll to position [0, 10]
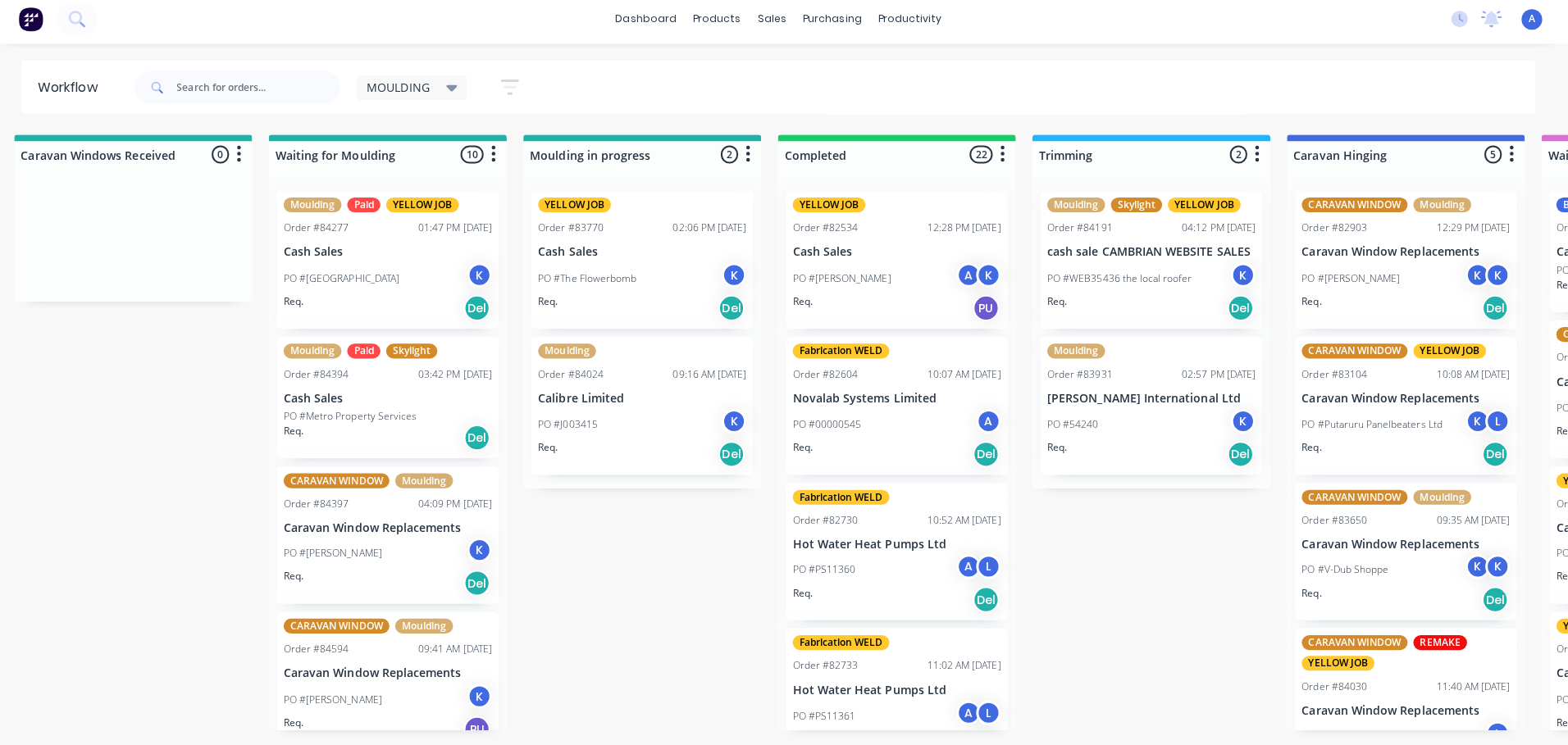
click at [464, 92] on icon at bounding box center [459, 93] width 11 height 6
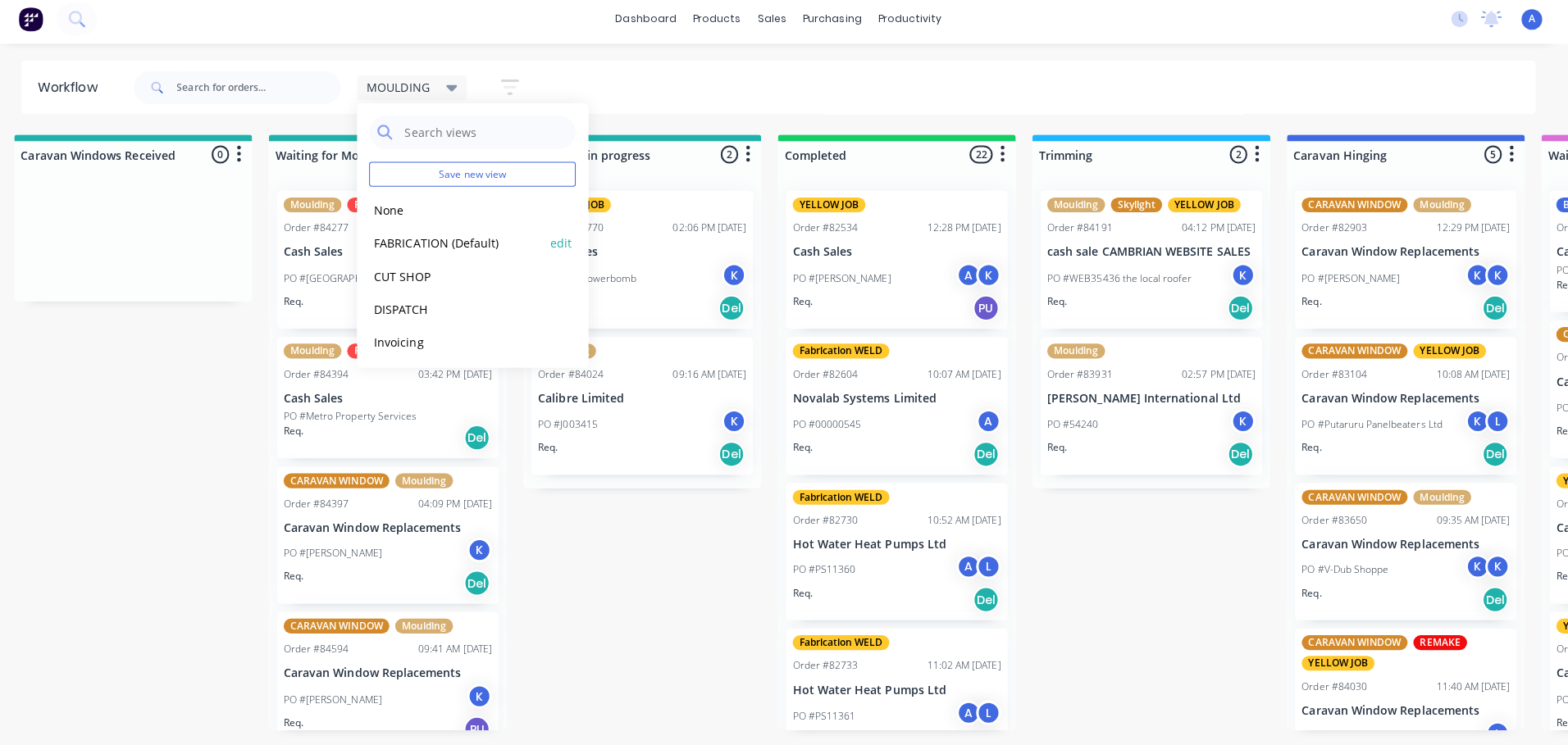
click at [496, 250] on button "FABRICATION (Default)" at bounding box center [465, 246] width 175 height 18
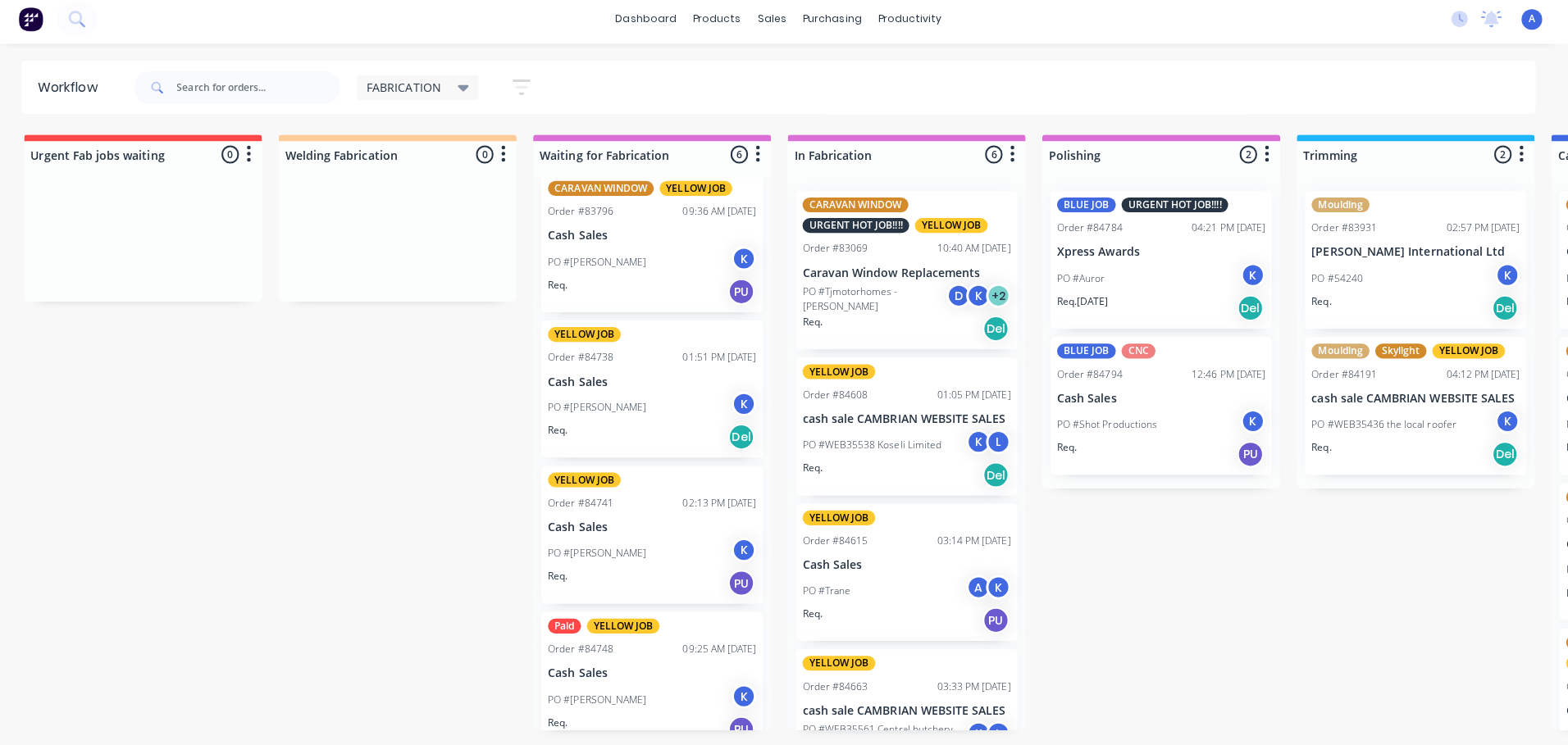
scroll to position [149, 0]
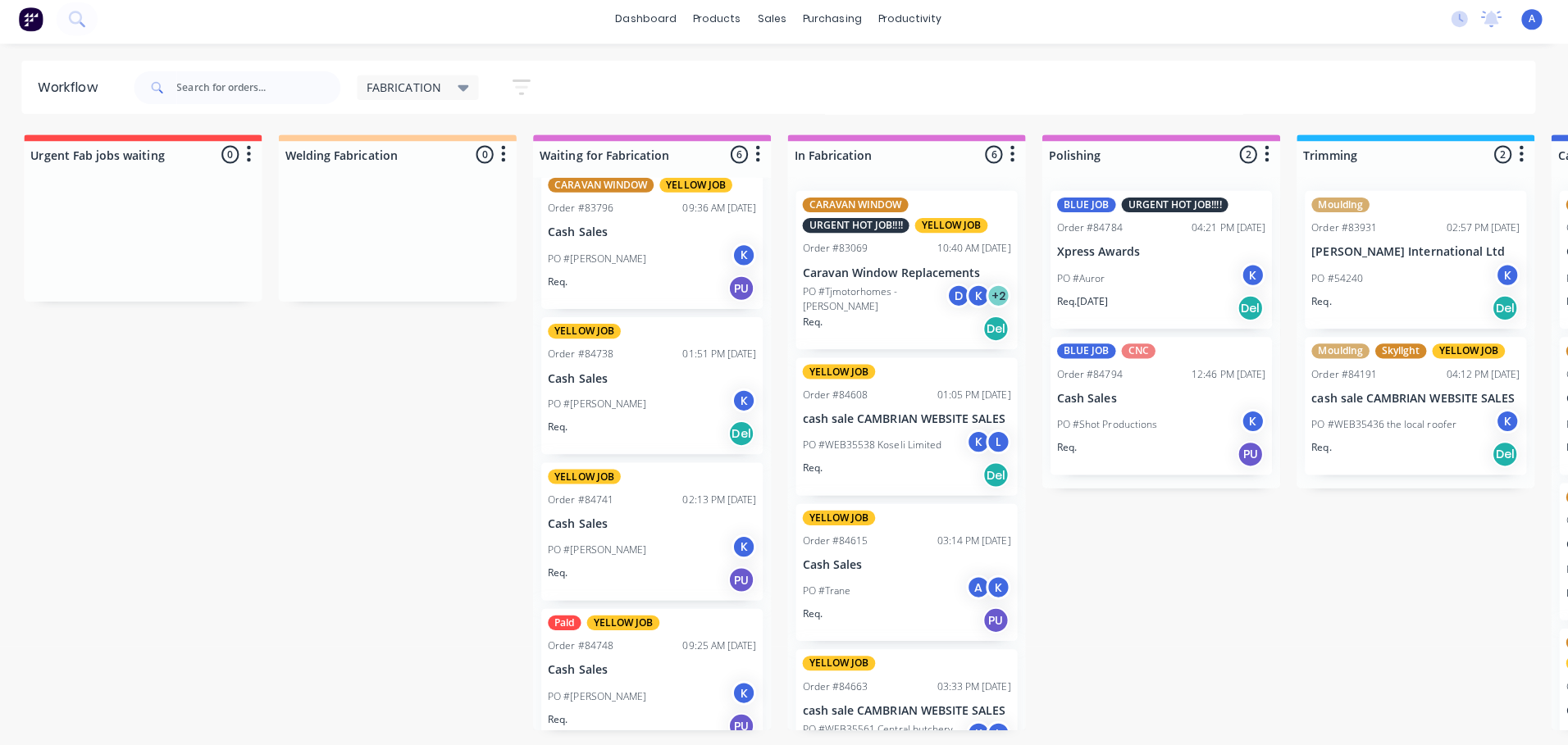
click at [695, 537] on div "PO #Ivan Sabchuk K" at bounding box center [658, 551] width 207 height 31
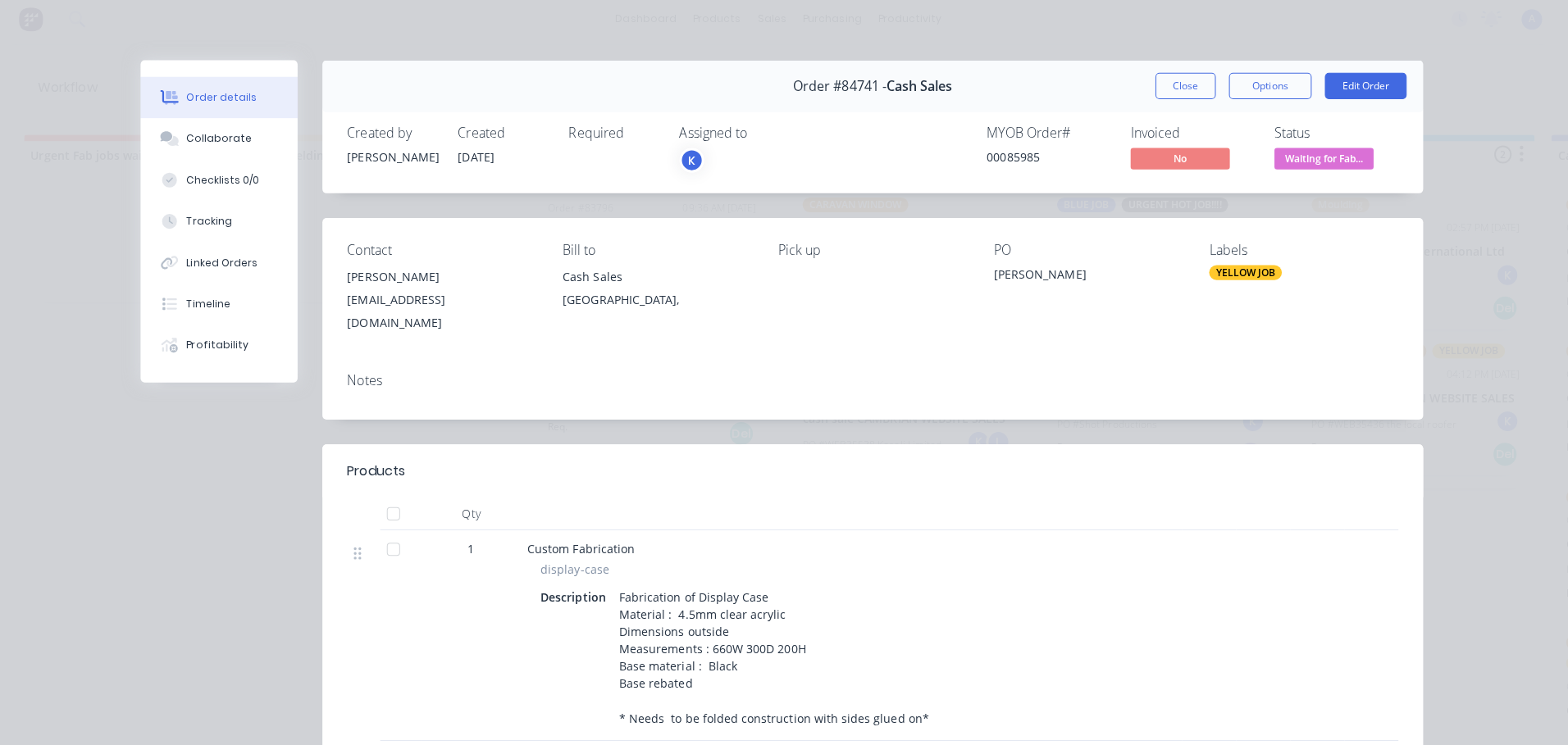
click at [692, 158] on div "K" at bounding box center [698, 164] width 25 height 25
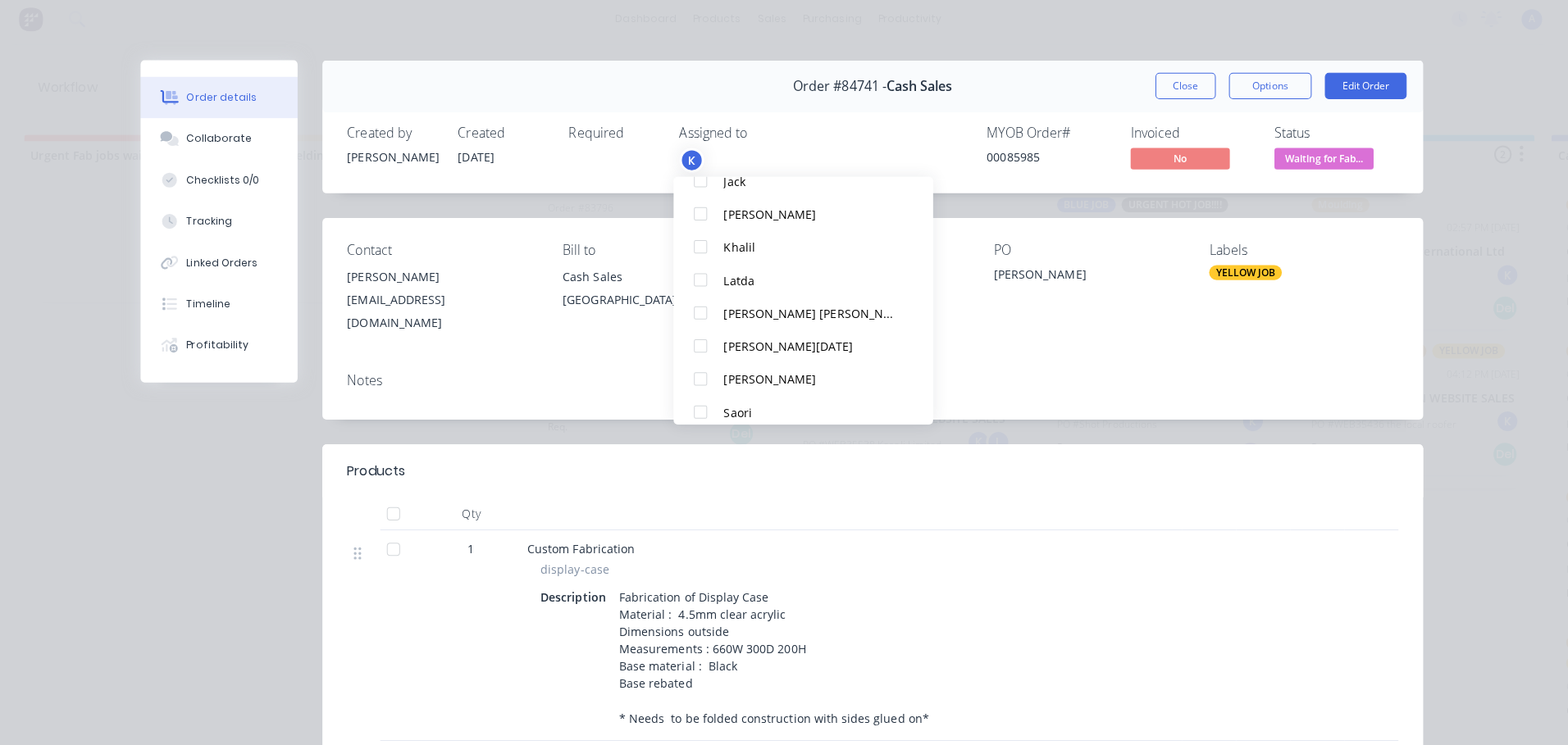
scroll to position [279, 0]
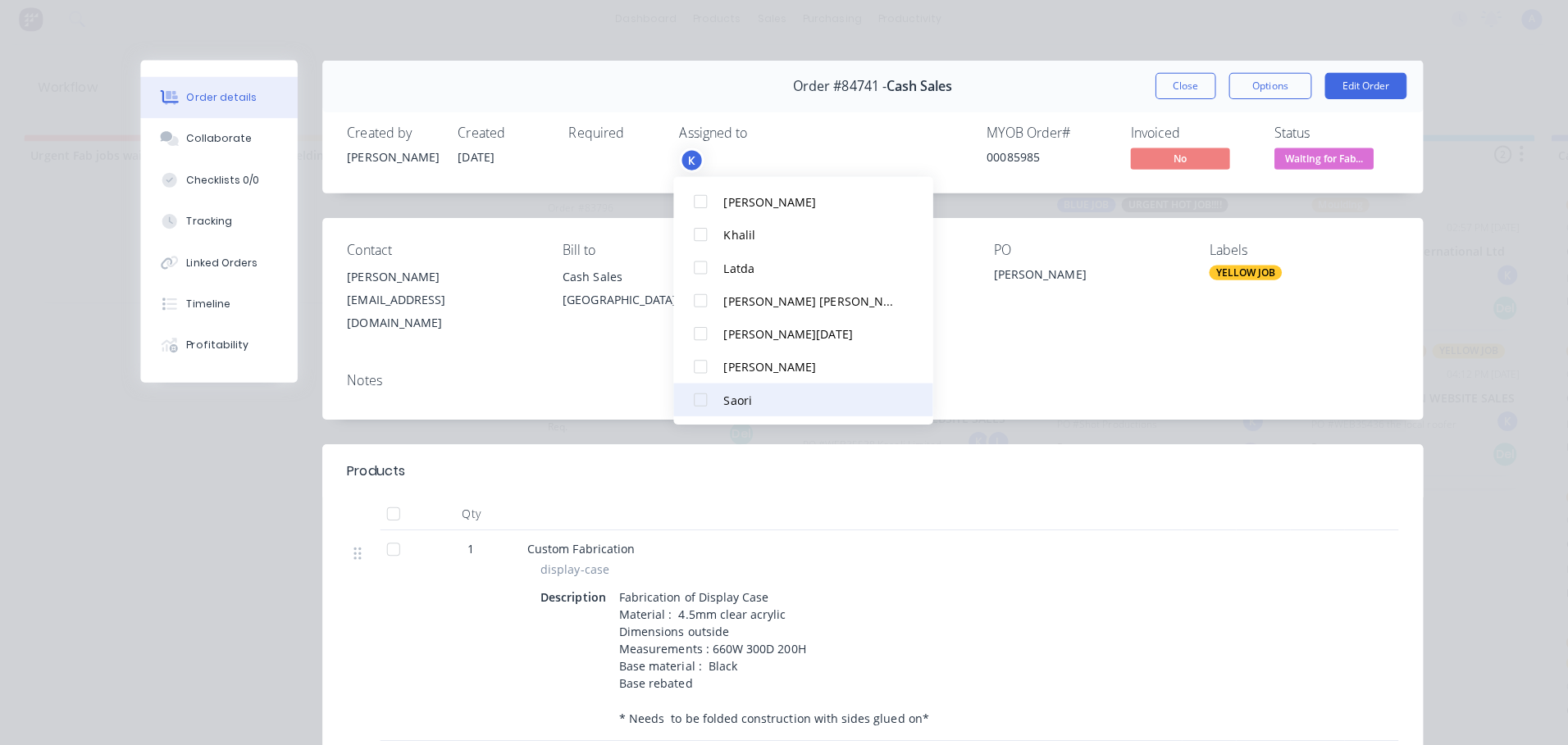
click at [703, 404] on div at bounding box center [707, 402] width 33 height 33
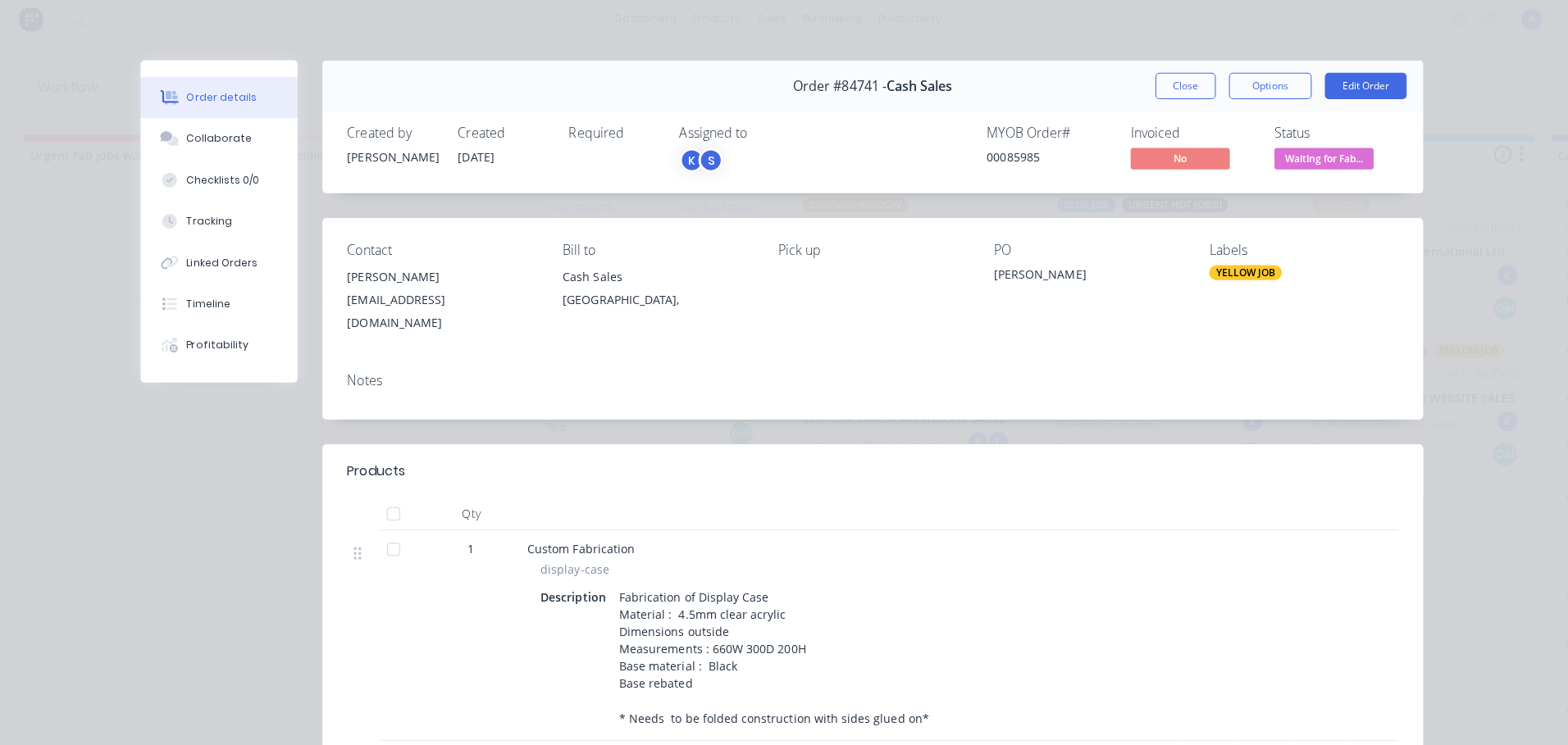
click at [1348, 168] on span "Waiting for Fab..." at bounding box center [1325, 162] width 99 height 20
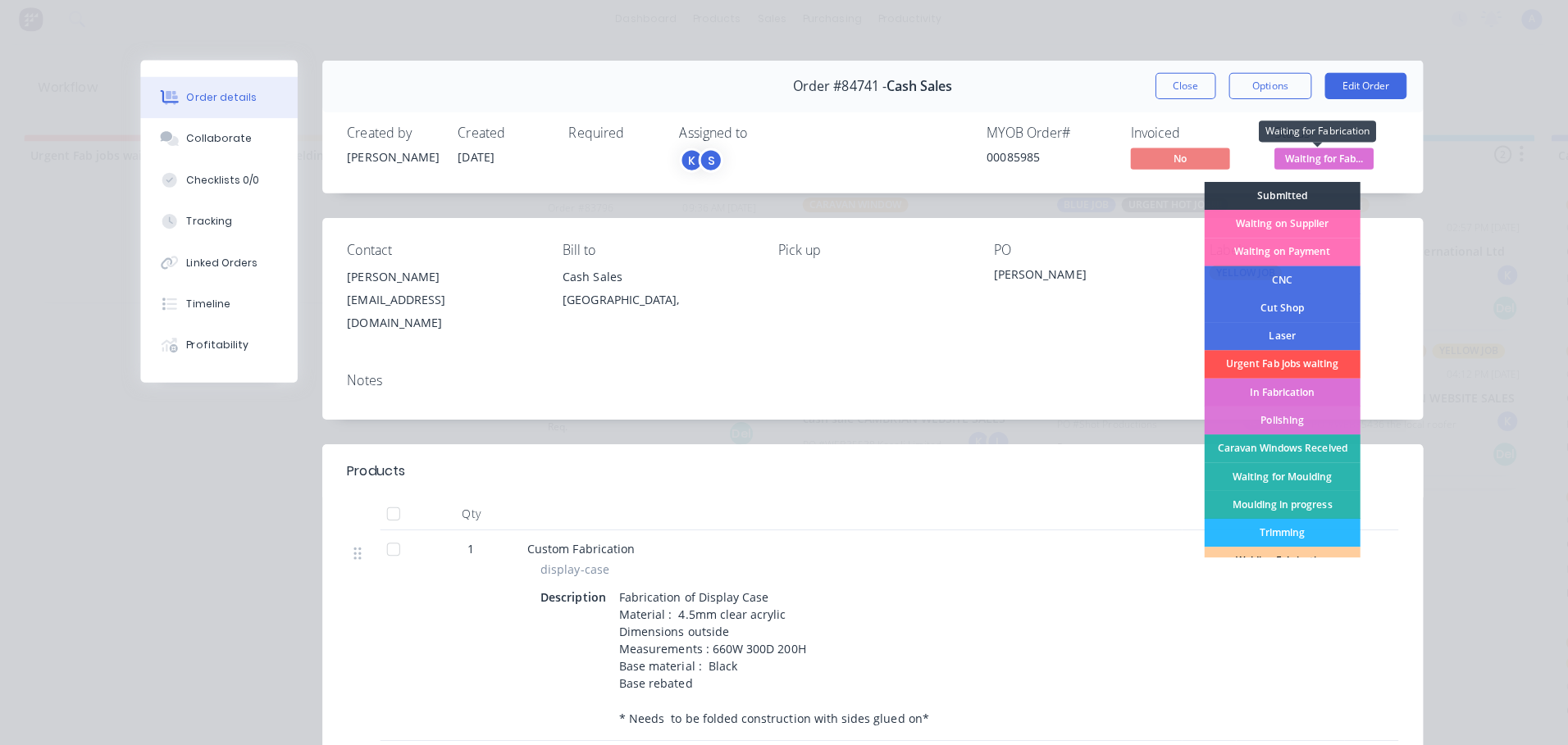
click at [1320, 396] on div "In Fabrication" at bounding box center [1284, 395] width 155 height 28
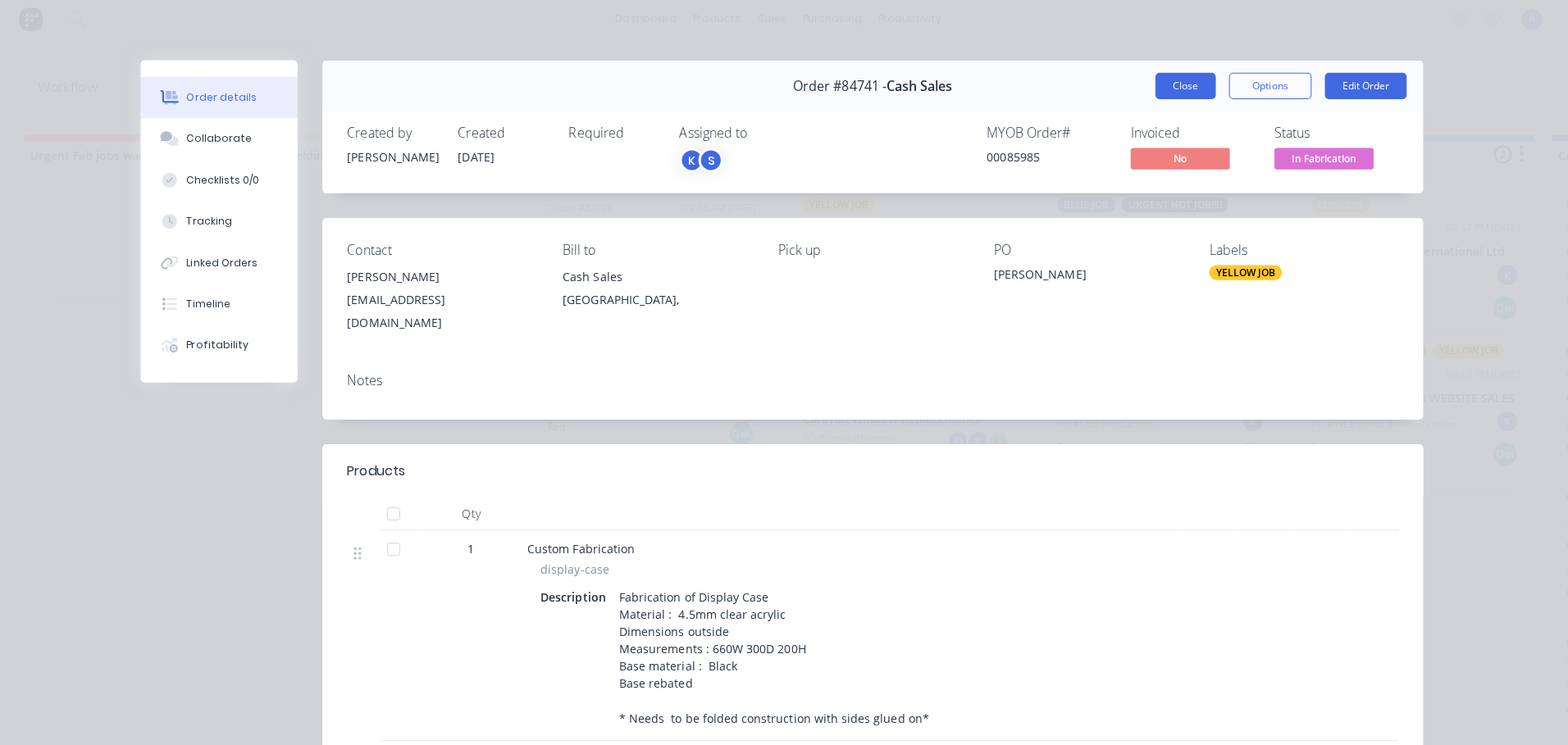
click at [1176, 93] on button "Close" at bounding box center [1188, 91] width 60 height 26
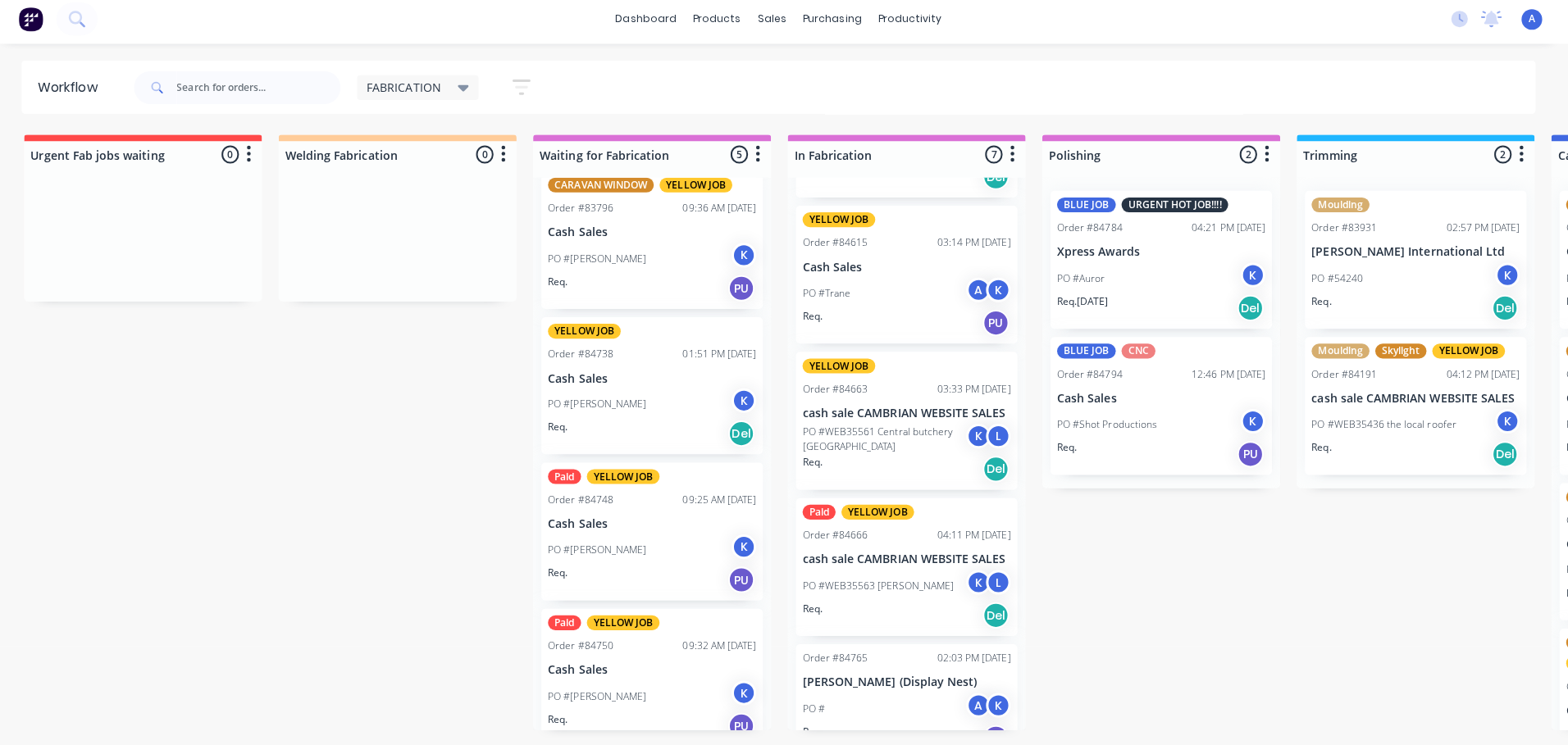
scroll to position [470, 0]
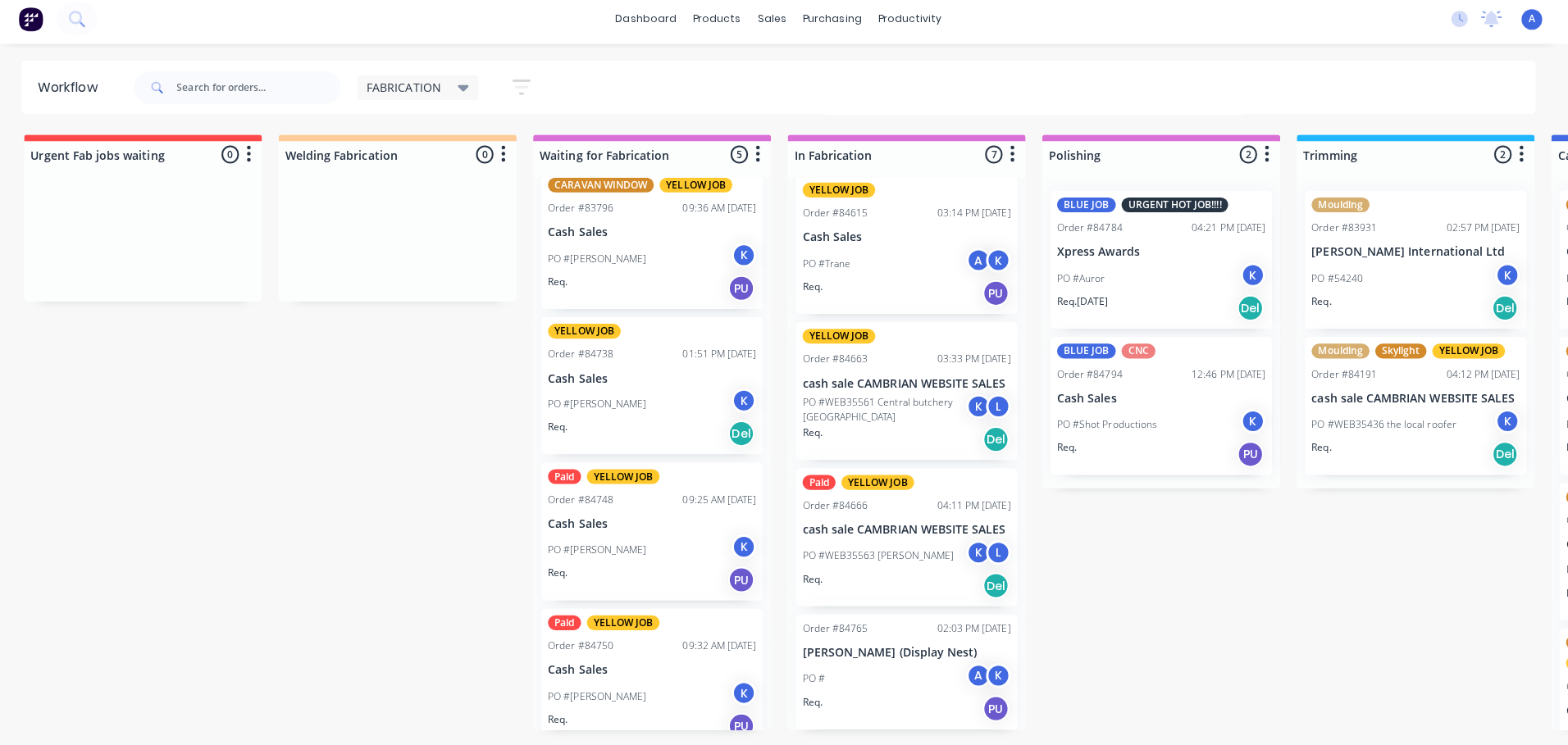
click at [916, 669] on div "PO # A K" at bounding box center [911, 679] width 207 height 31
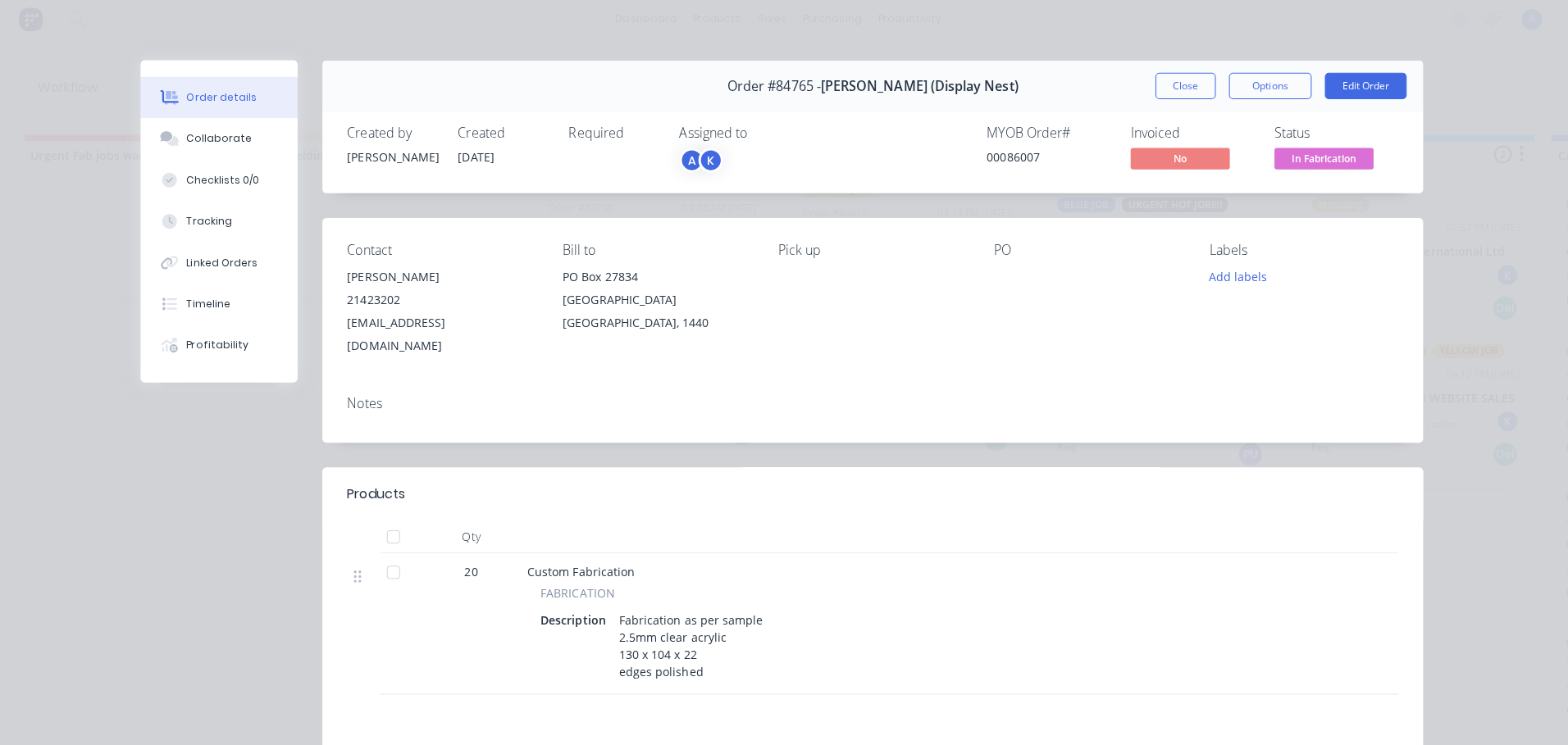
click at [1349, 159] on span "In Fabrication" at bounding box center [1325, 162] width 99 height 20
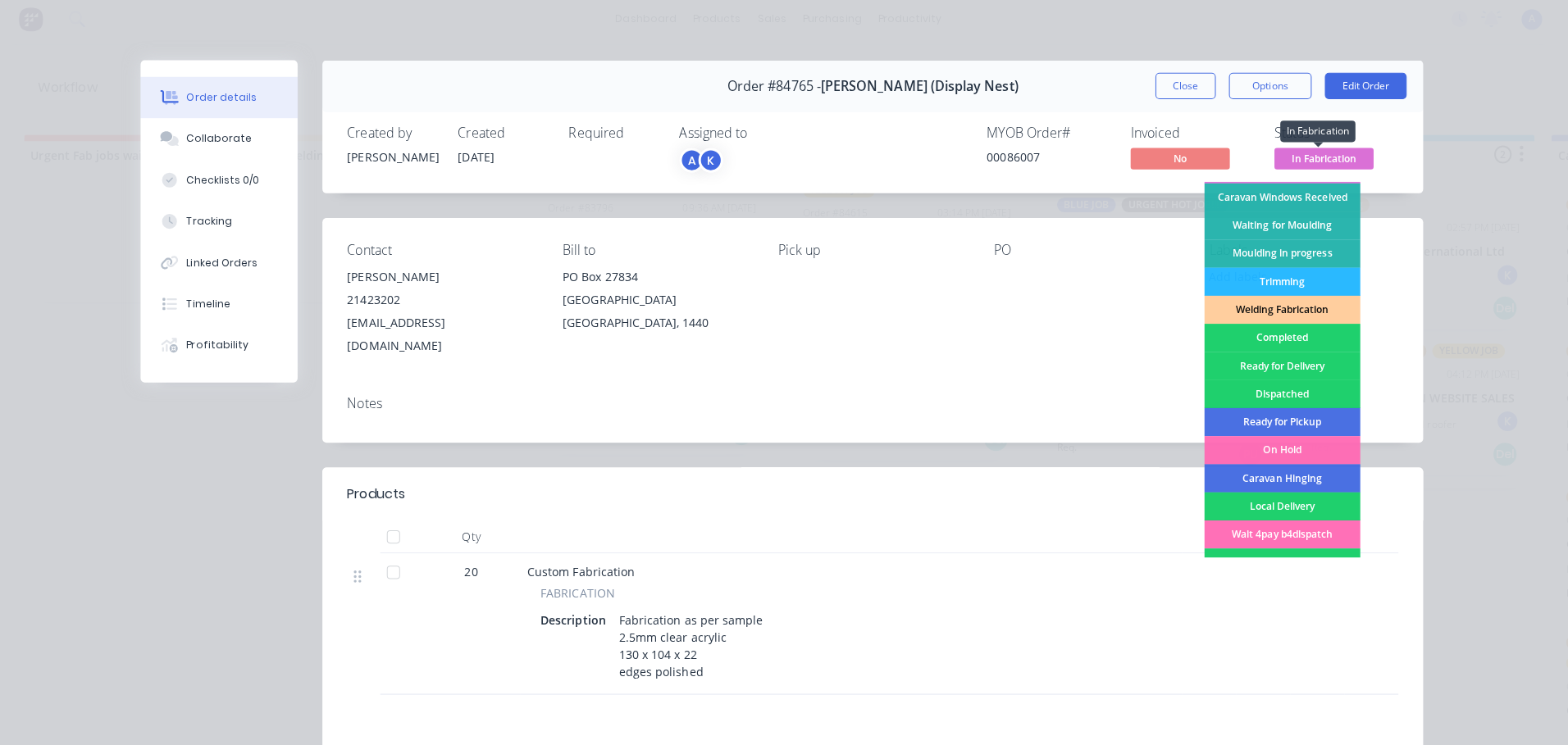
scroll to position [250, 0]
click at [1271, 345] on div "Completed" at bounding box center [1284, 340] width 155 height 28
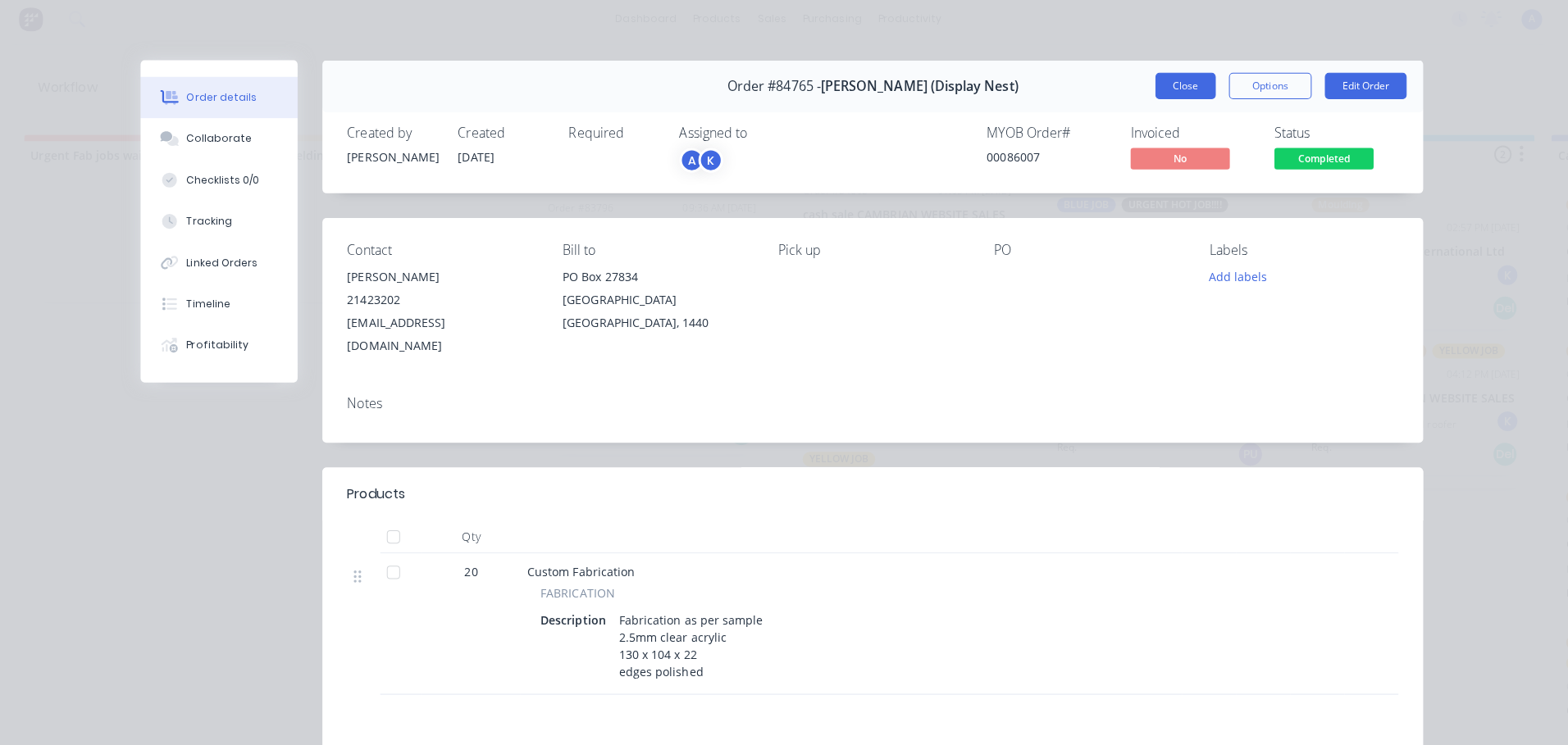
click at [1176, 79] on button "Close" at bounding box center [1188, 91] width 60 height 26
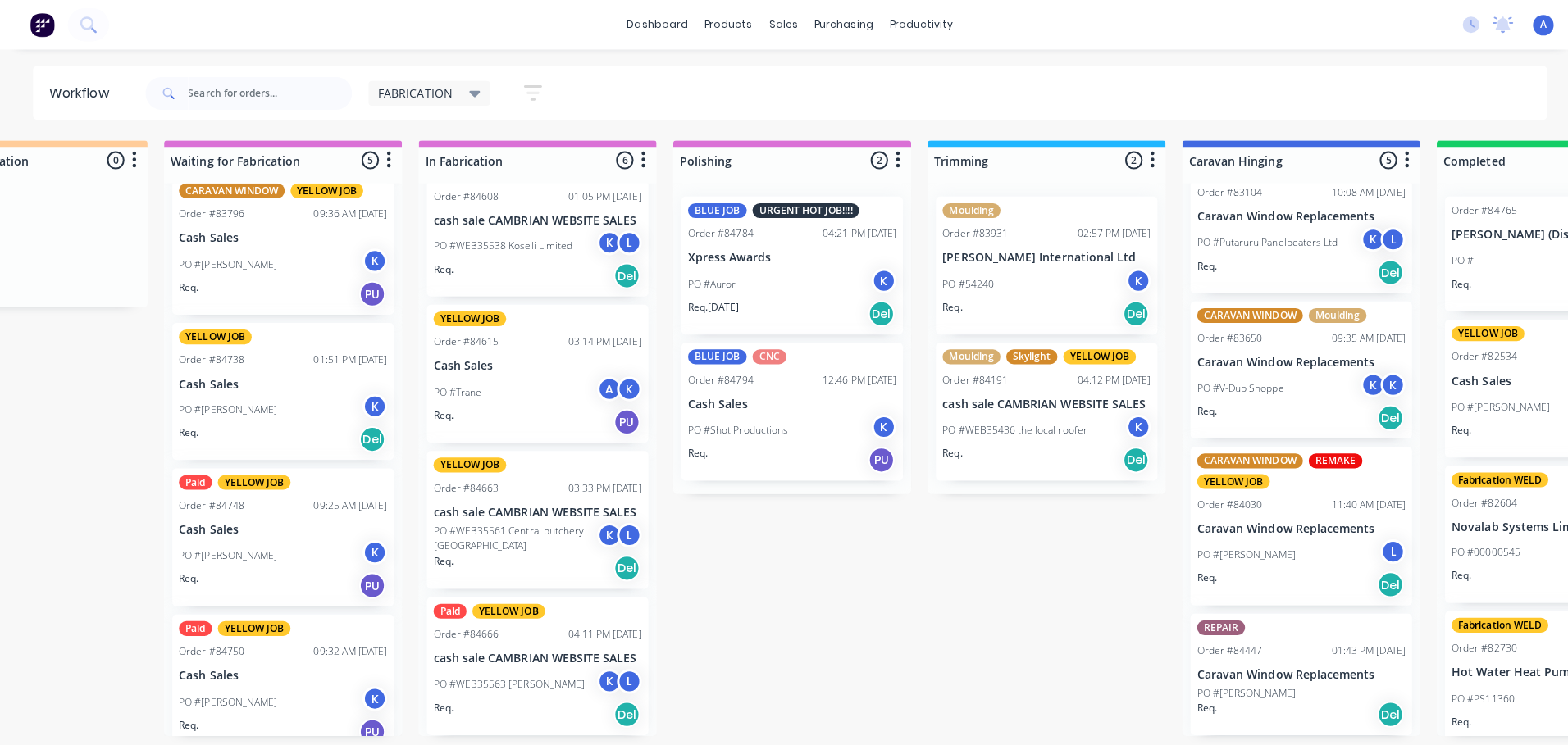
scroll to position [0, 374]
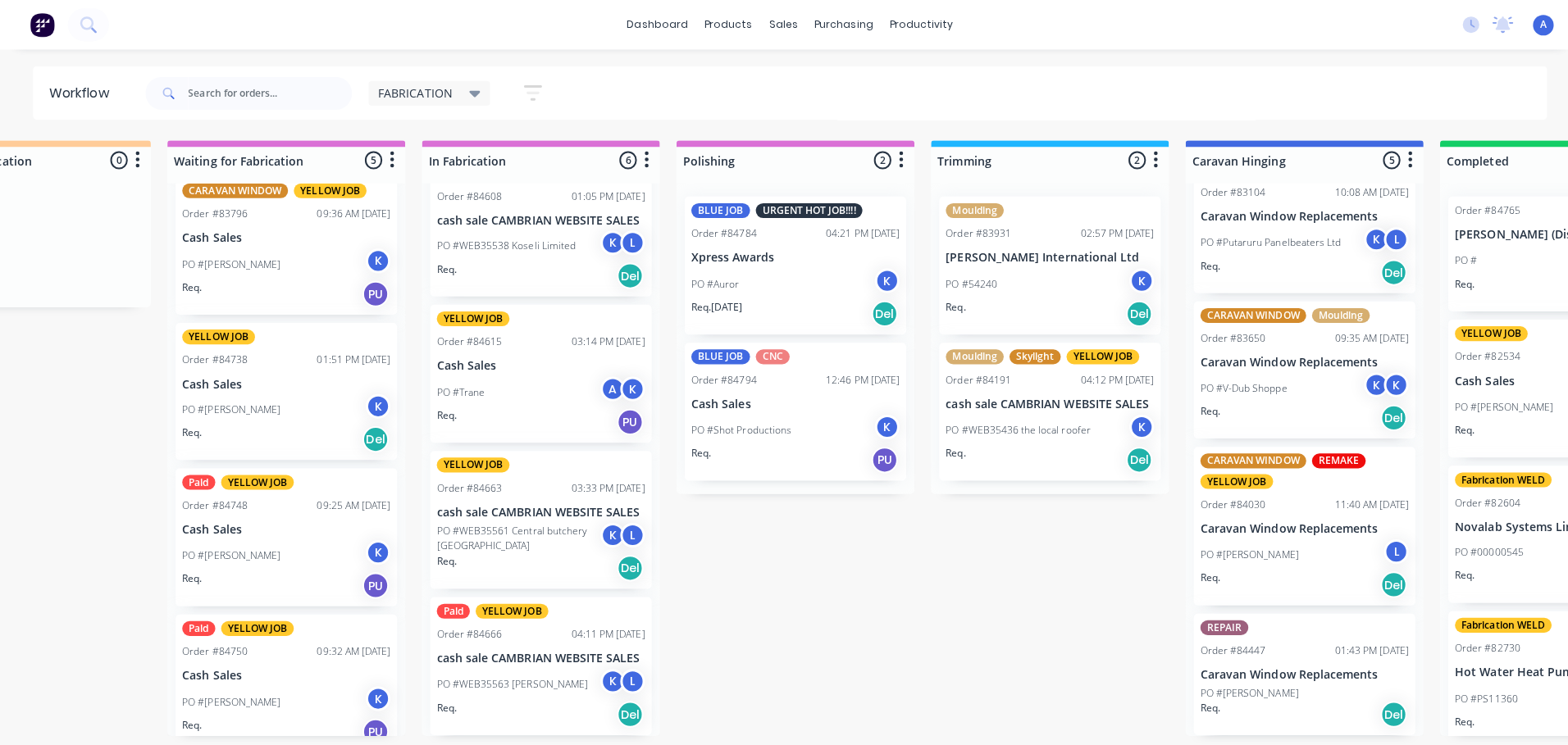
click at [531, 219] on p "cash sale CAMBRIAN WEBSITE SALES" at bounding box center [537, 219] width 207 height 14
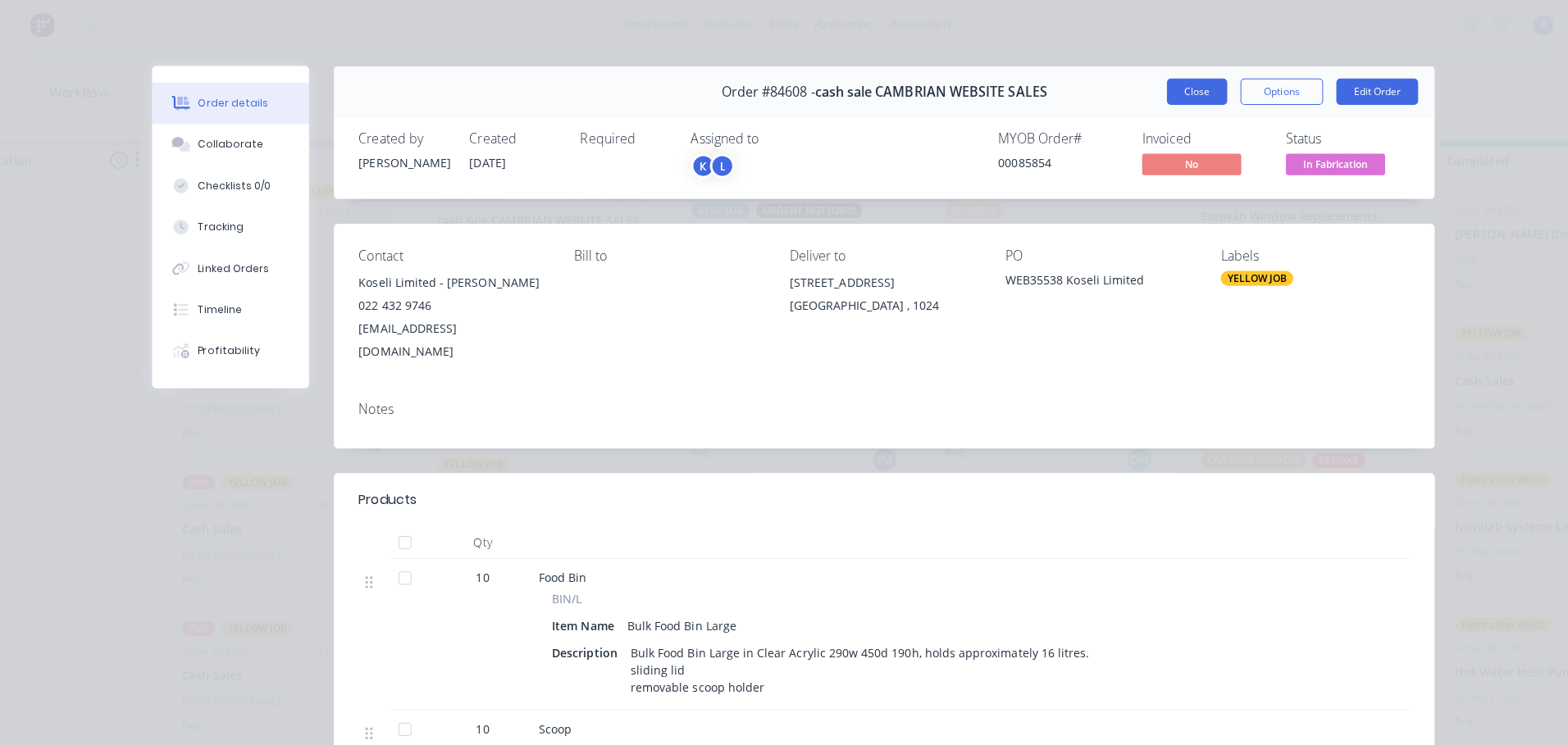
click at [1183, 90] on button "Close" at bounding box center [1188, 91] width 60 height 26
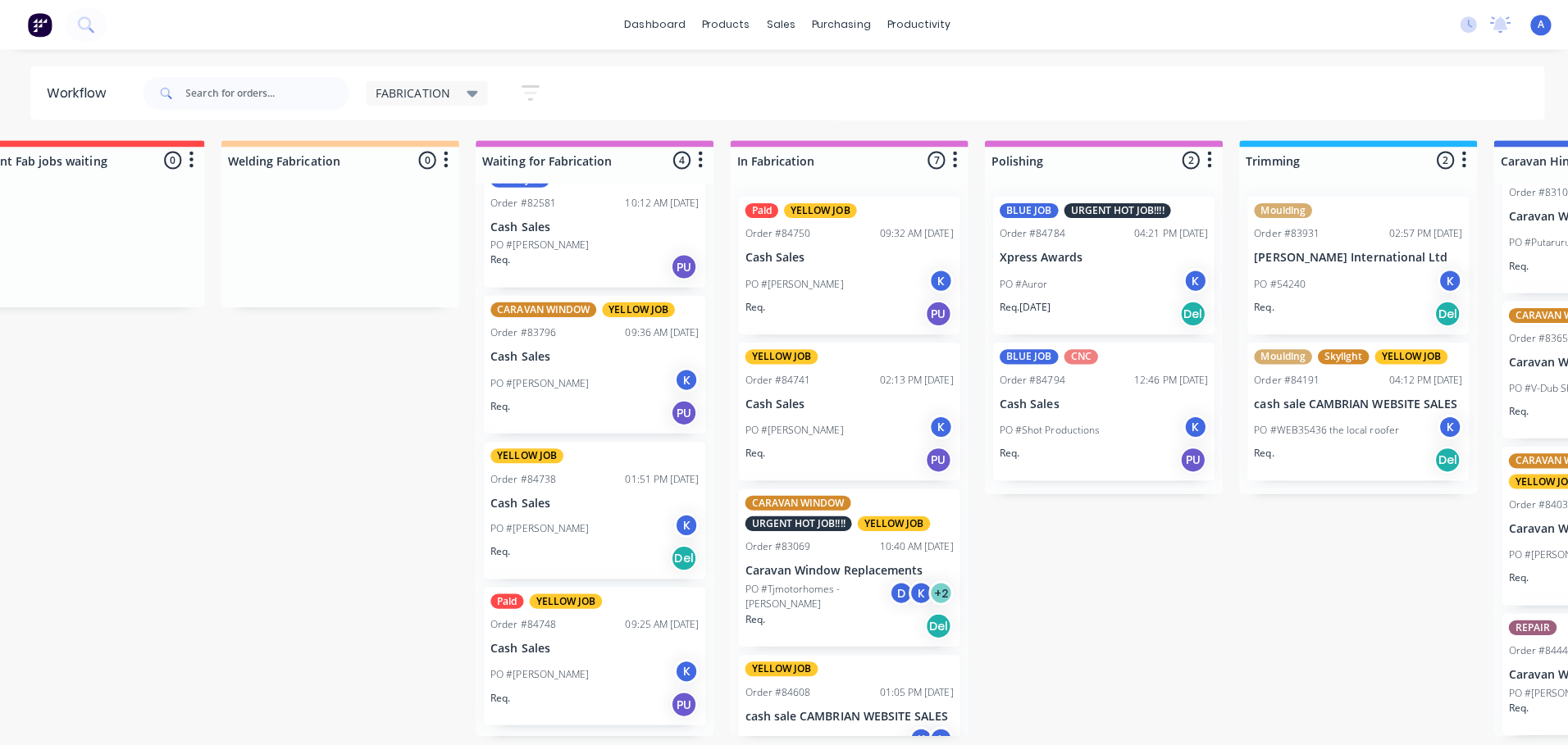
scroll to position [20, 0]
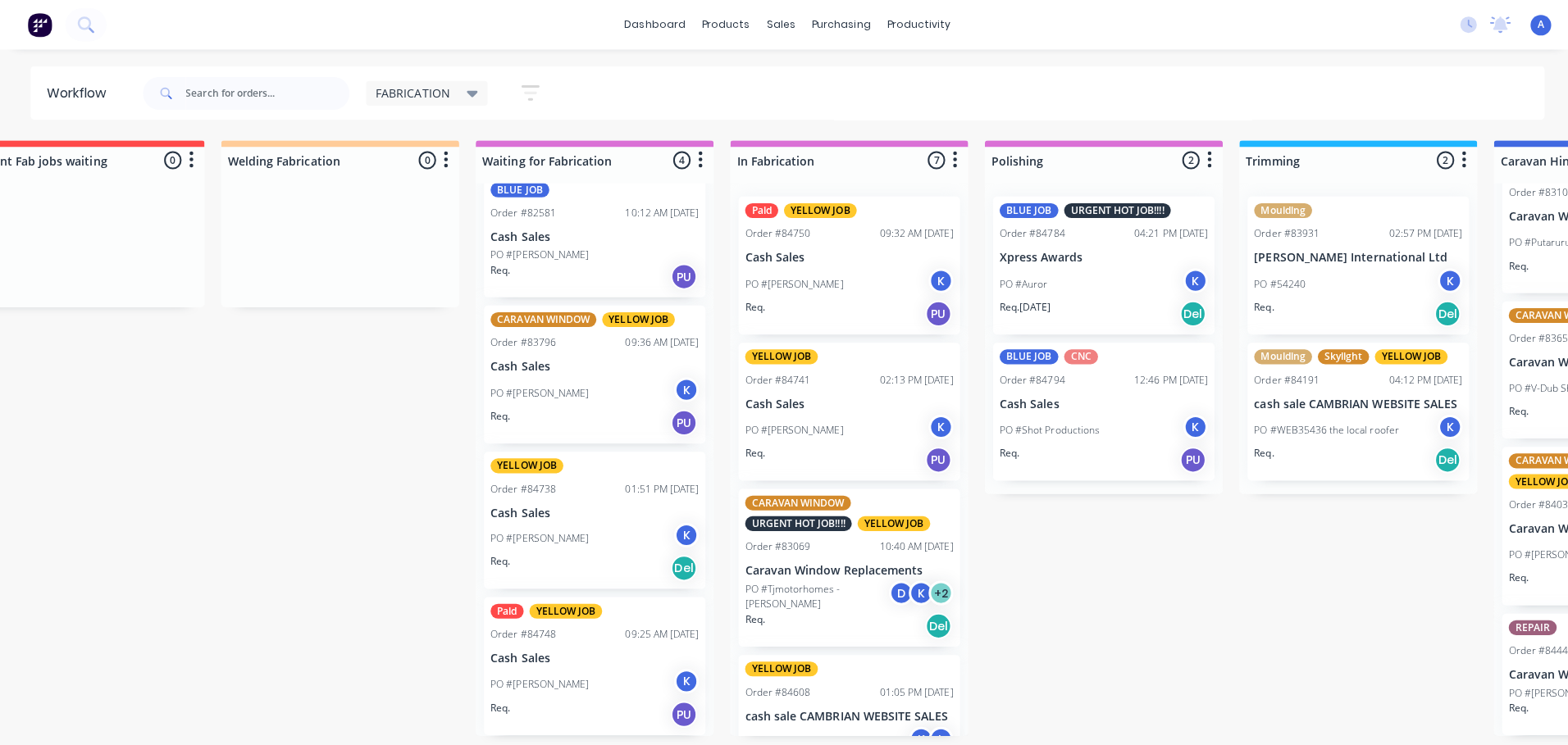
click at [841, 268] on div "PO #Massimiliano Cacciamani K" at bounding box center [845, 281] width 207 height 31
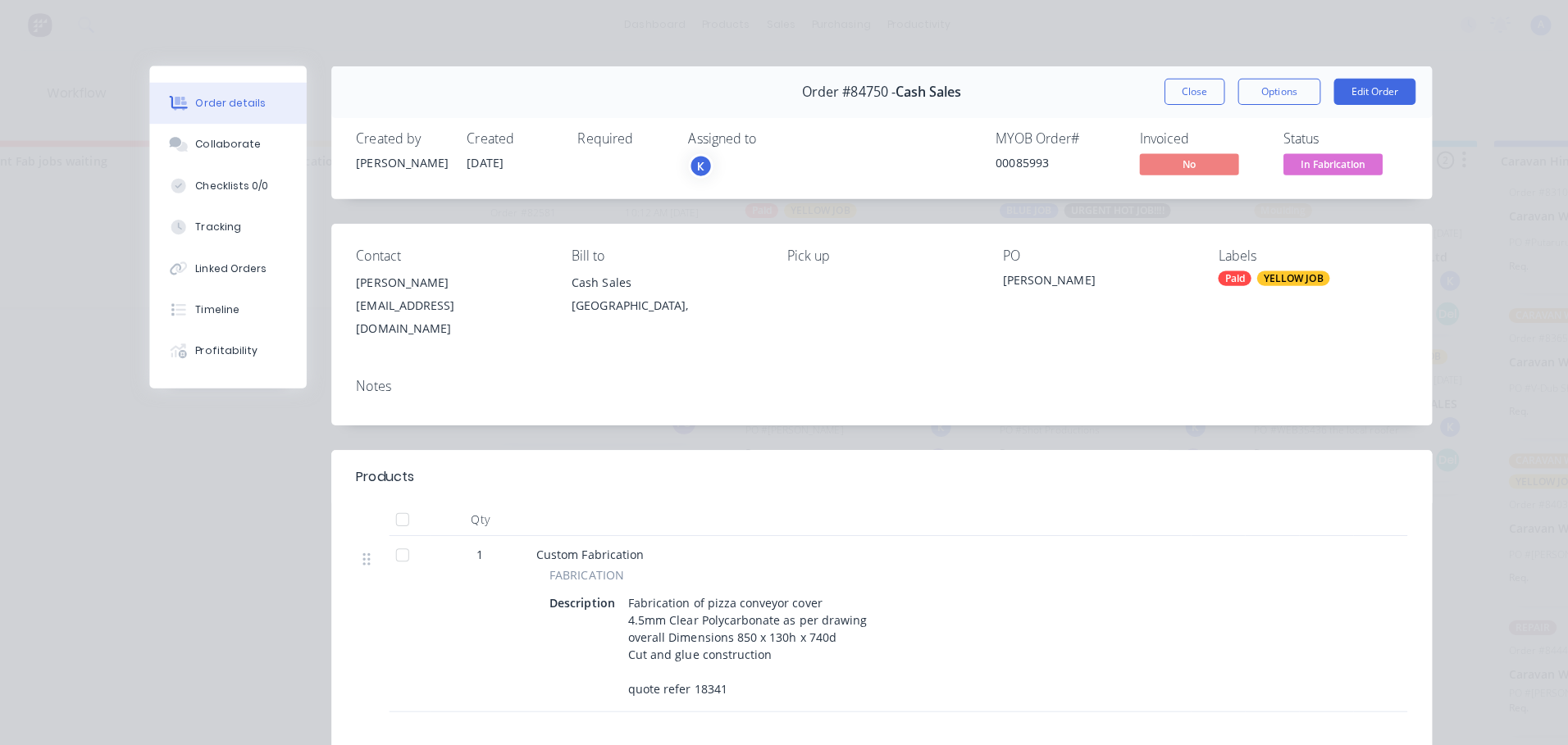
click at [702, 160] on div "K" at bounding box center [698, 164] width 25 height 25
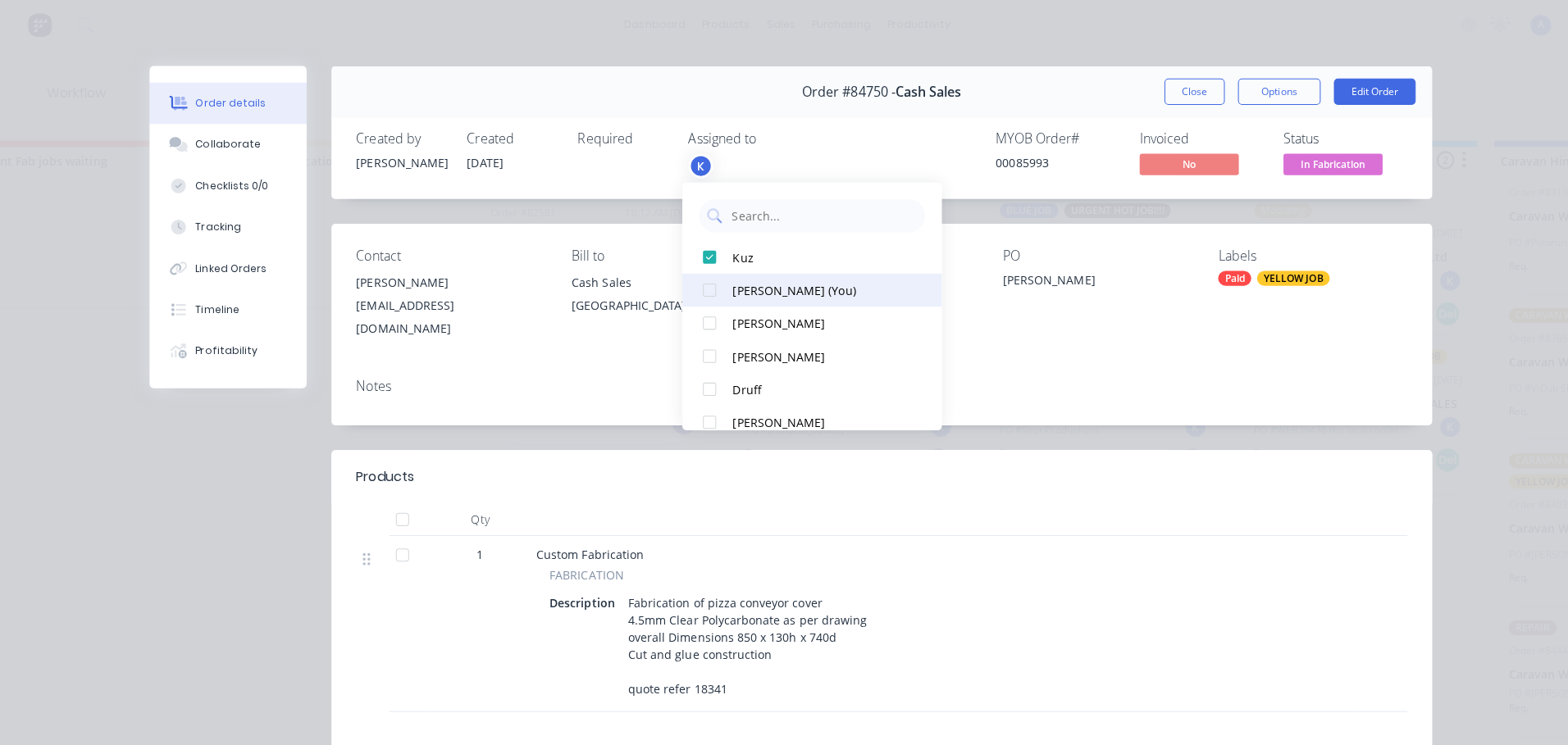
click at [788, 284] on div "[PERSON_NAME] (You)" at bounding box center [816, 289] width 173 height 18
click at [1178, 84] on button "Close" at bounding box center [1188, 91] width 60 height 26
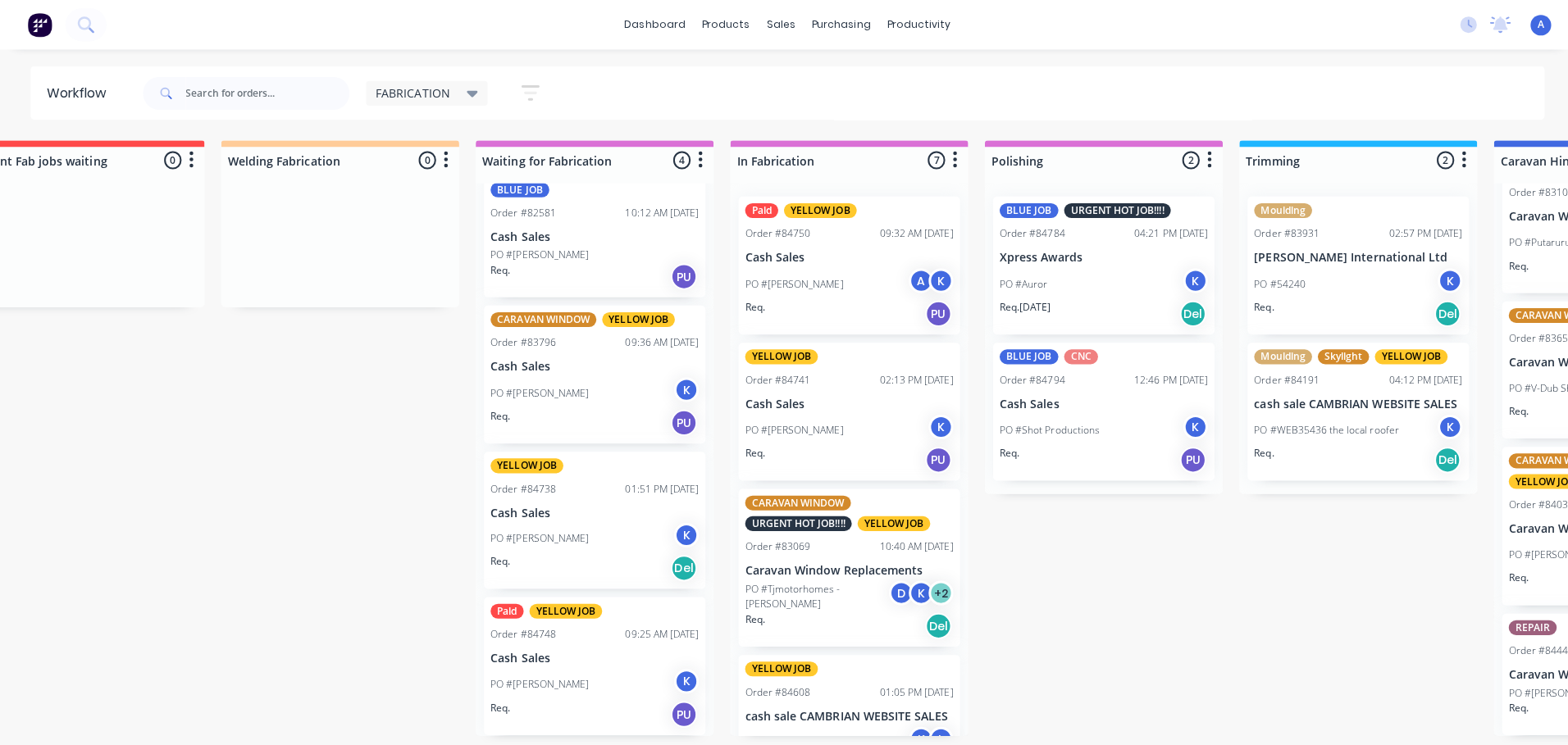
click at [859, 259] on p "Cash Sales" at bounding box center [845, 256] width 207 height 14
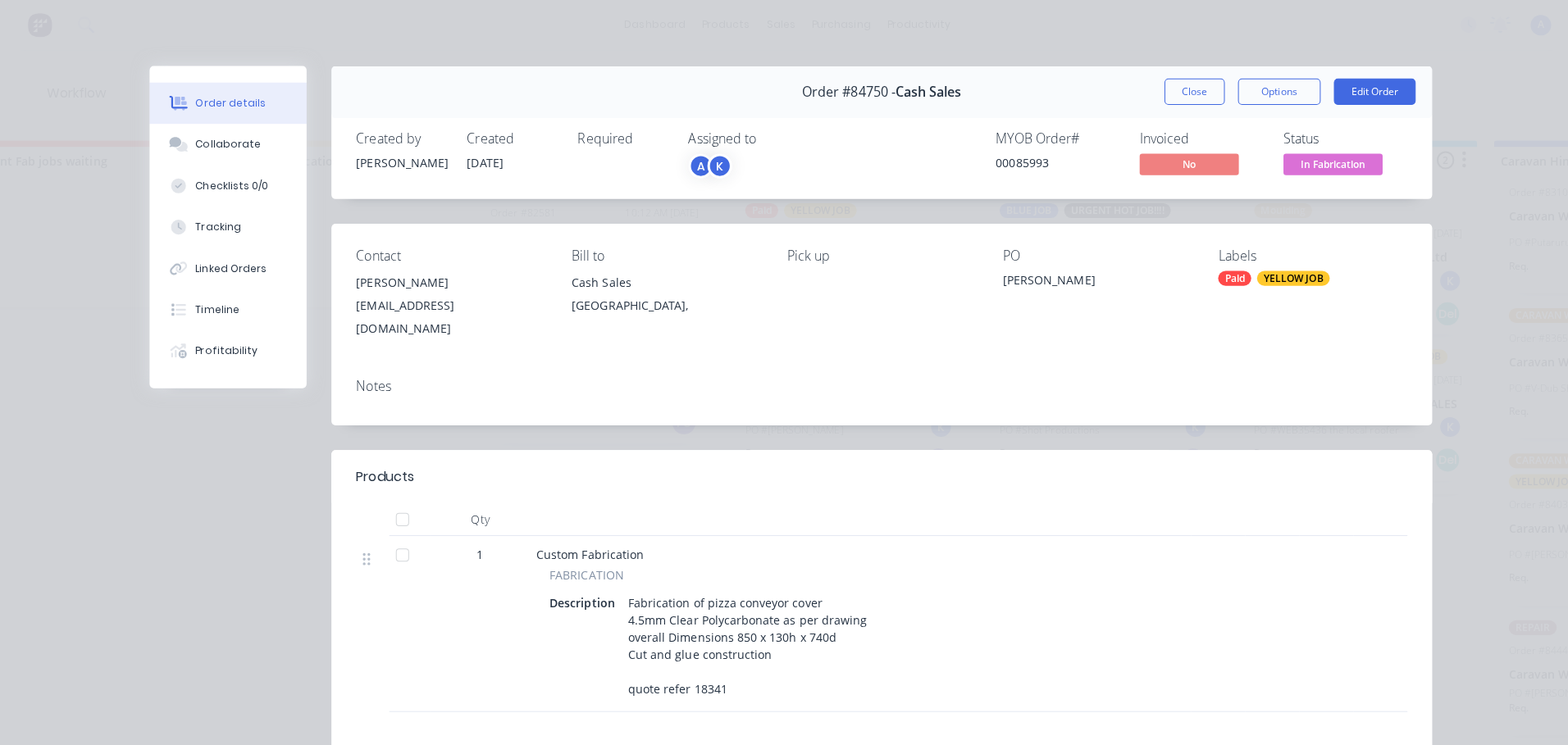
click at [717, 159] on div "K" at bounding box center [717, 164] width 25 height 25
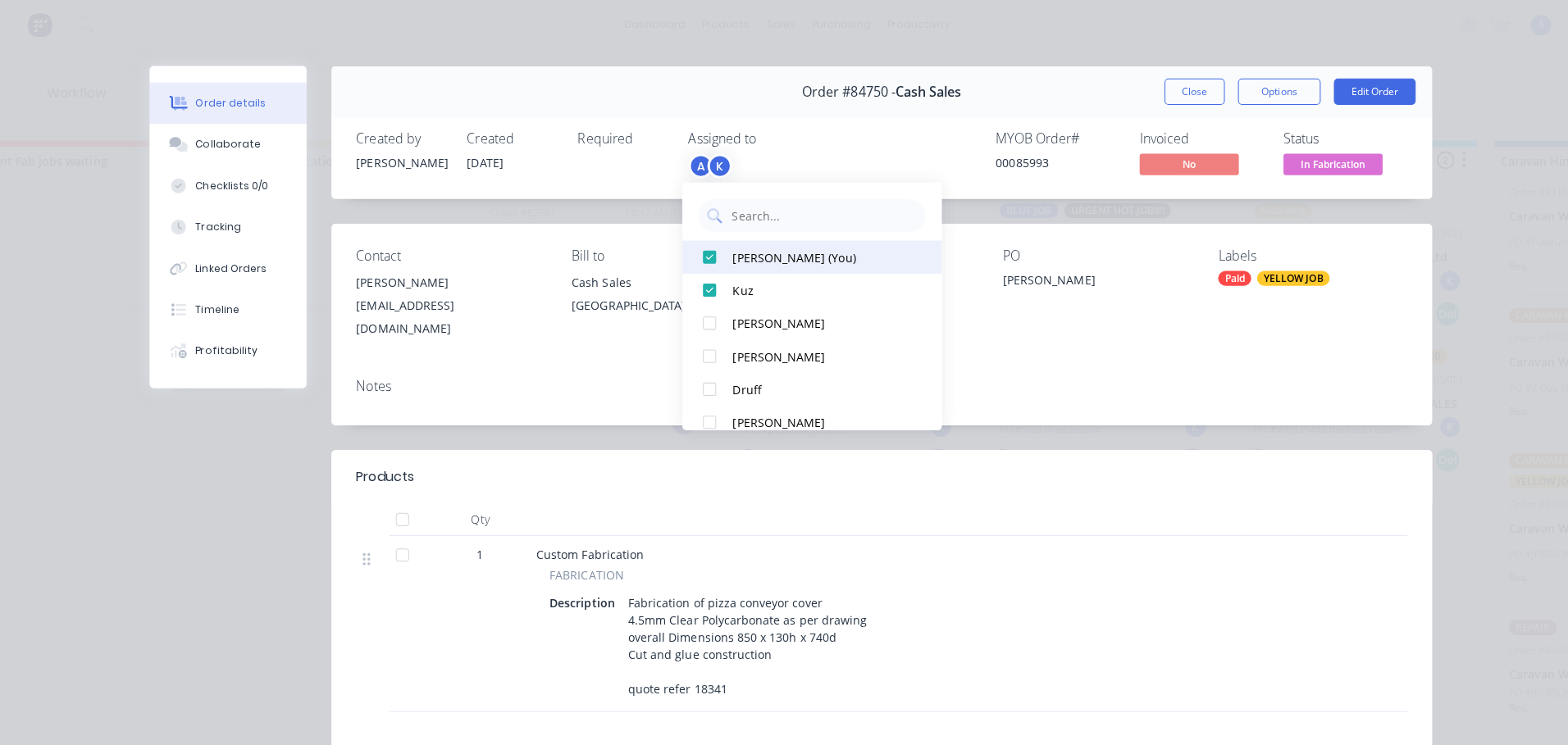
click at [778, 259] on div "[PERSON_NAME] (You)" at bounding box center [816, 256] width 173 height 18
click at [1180, 96] on button "Close" at bounding box center [1188, 91] width 60 height 26
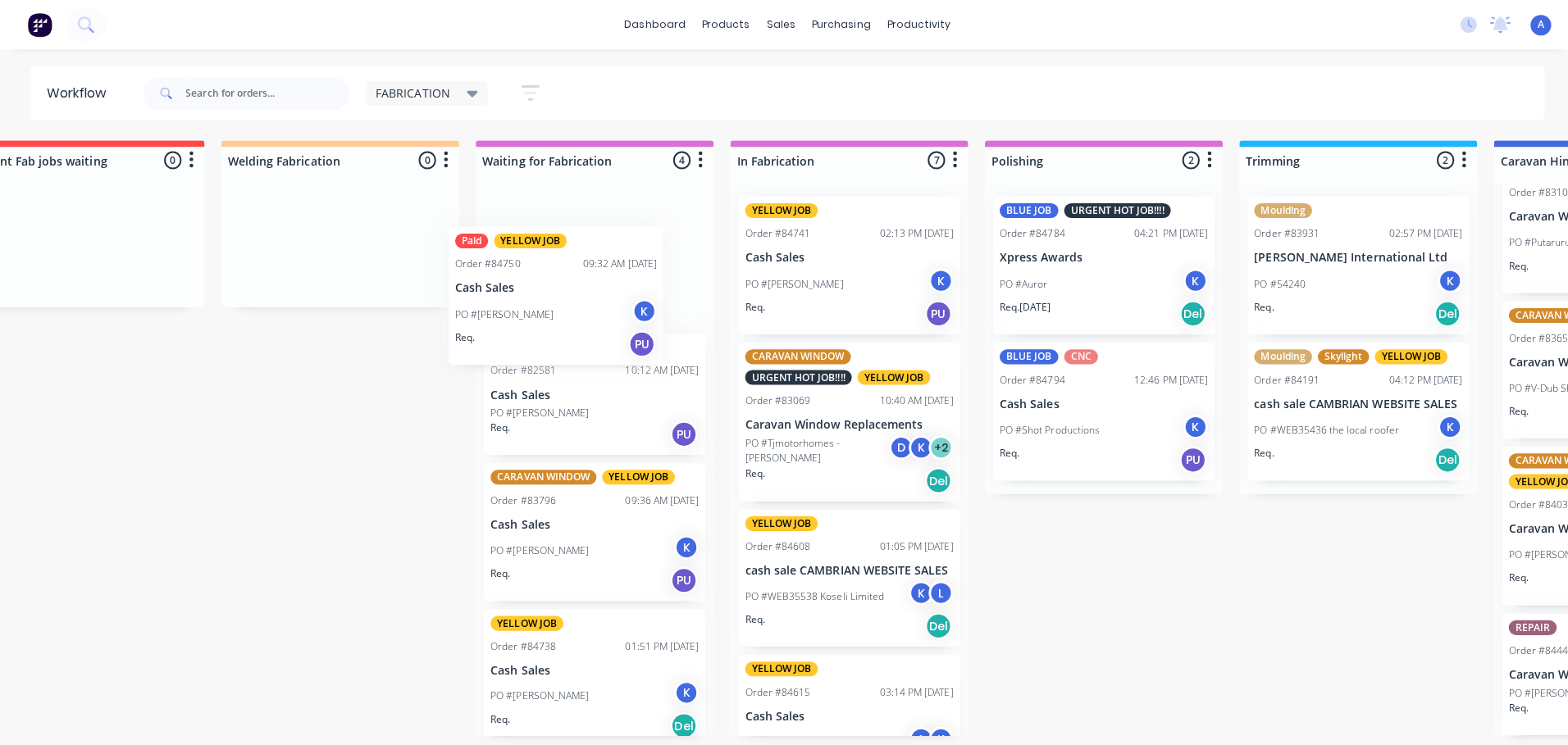
scroll to position [0, 0]
